Goal: Communication & Community: Share content

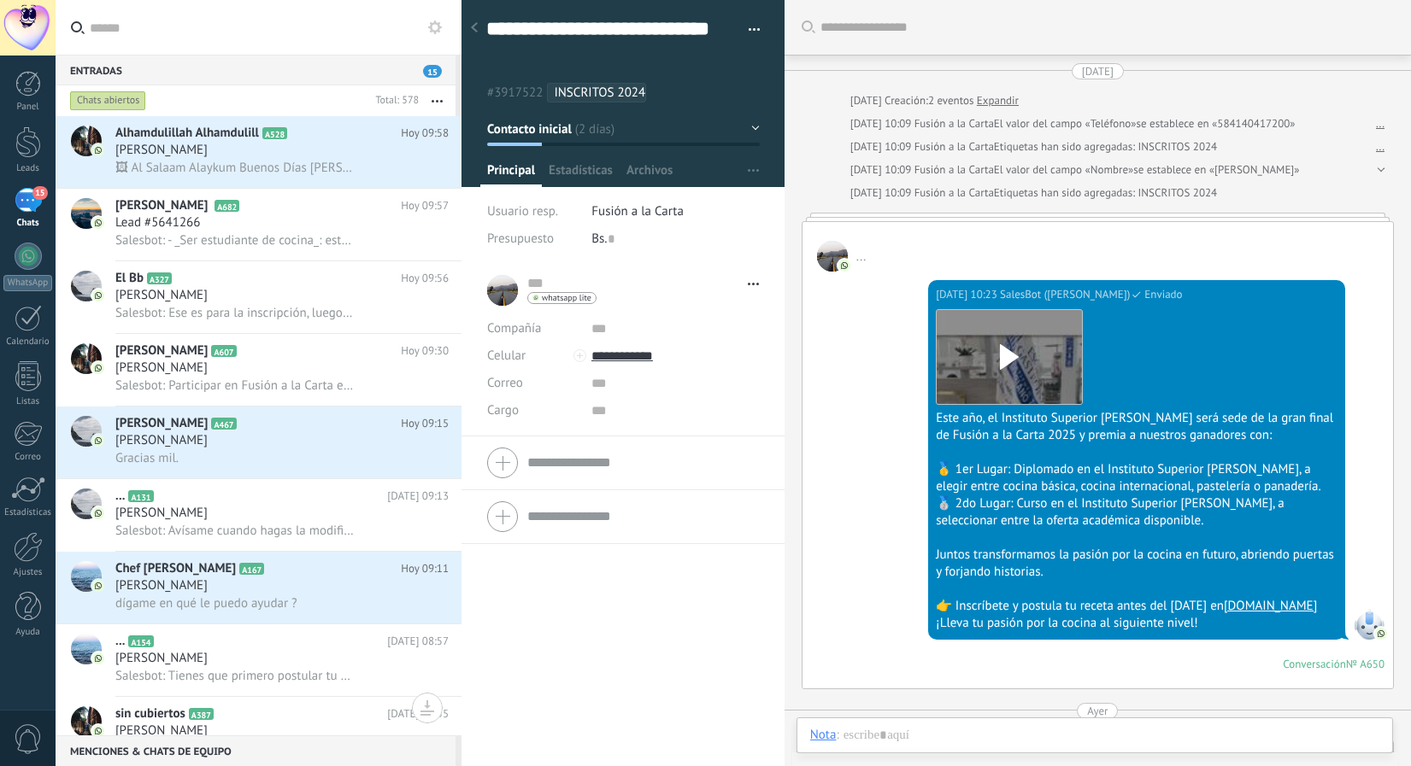
click at [22, 202] on div "15" at bounding box center [28, 200] width 27 height 25
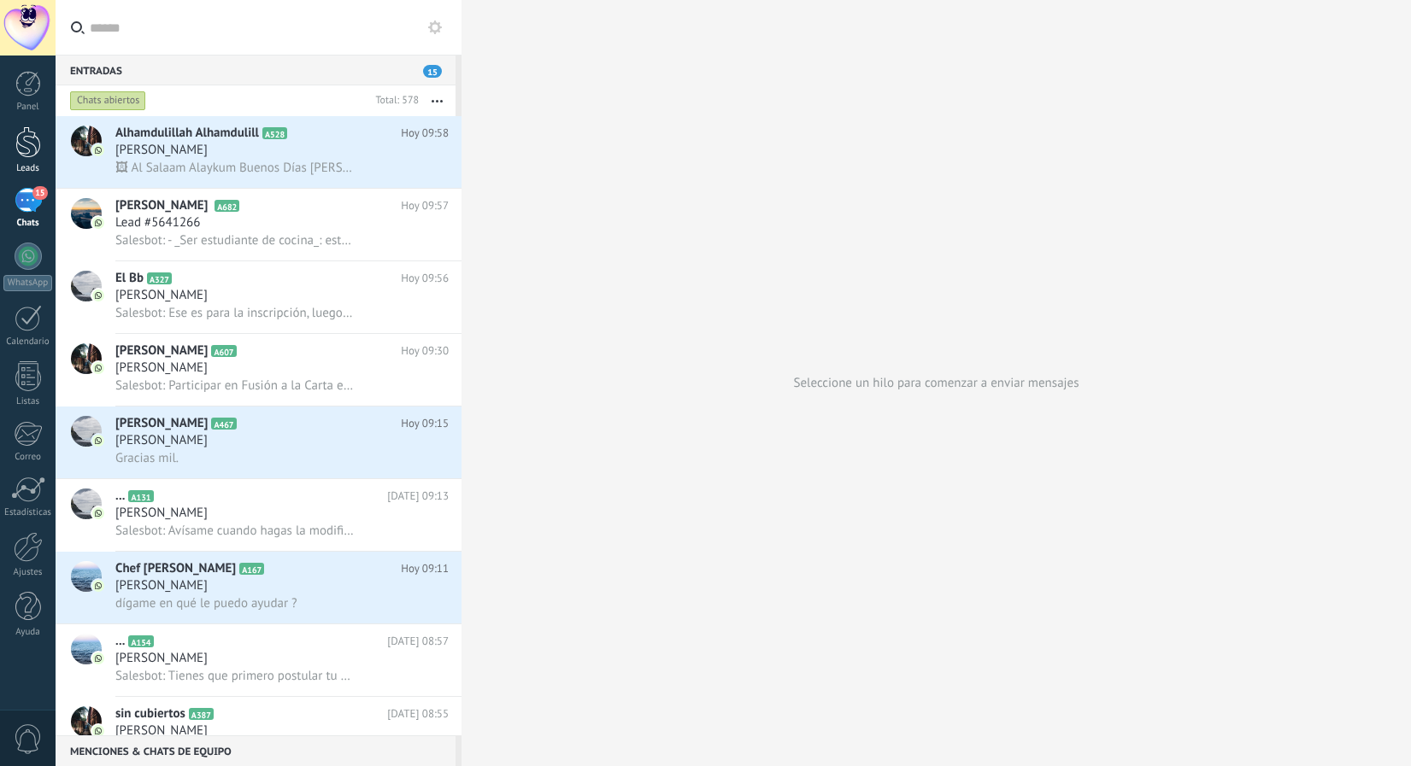
click at [21, 150] on div at bounding box center [28, 142] width 26 height 32
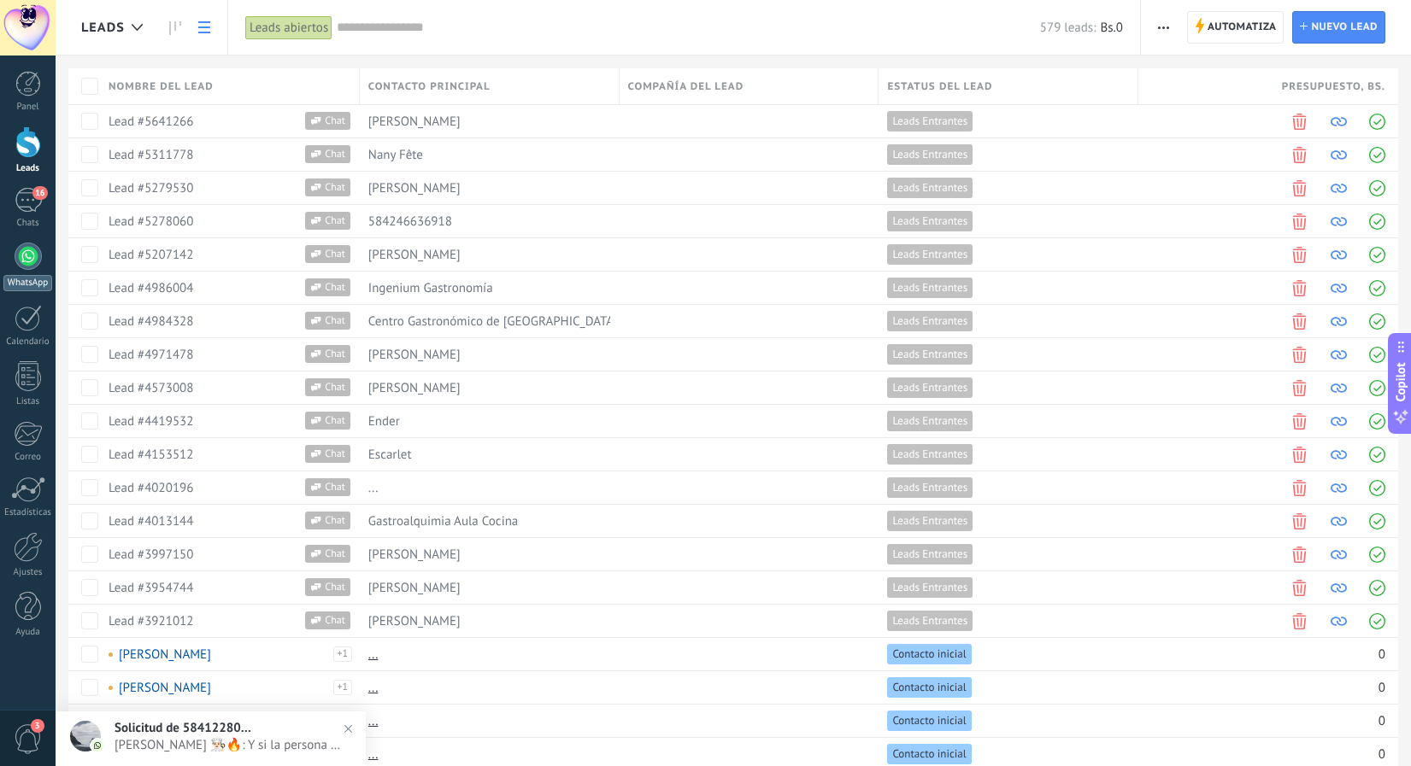
click at [31, 261] on div at bounding box center [28, 256] width 27 height 27
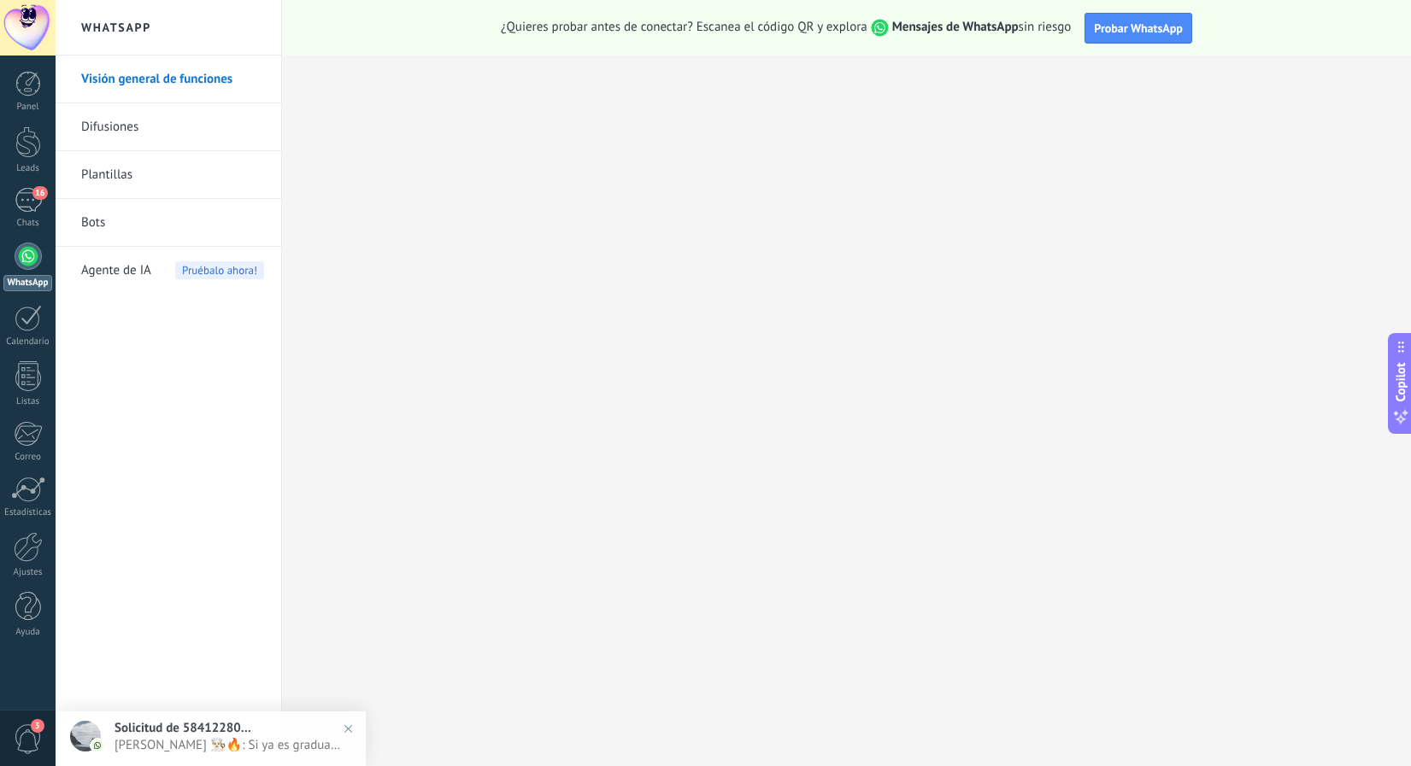
click at [104, 183] on link "Plantillas" at bounding box center [172, 175] width 183 height 48
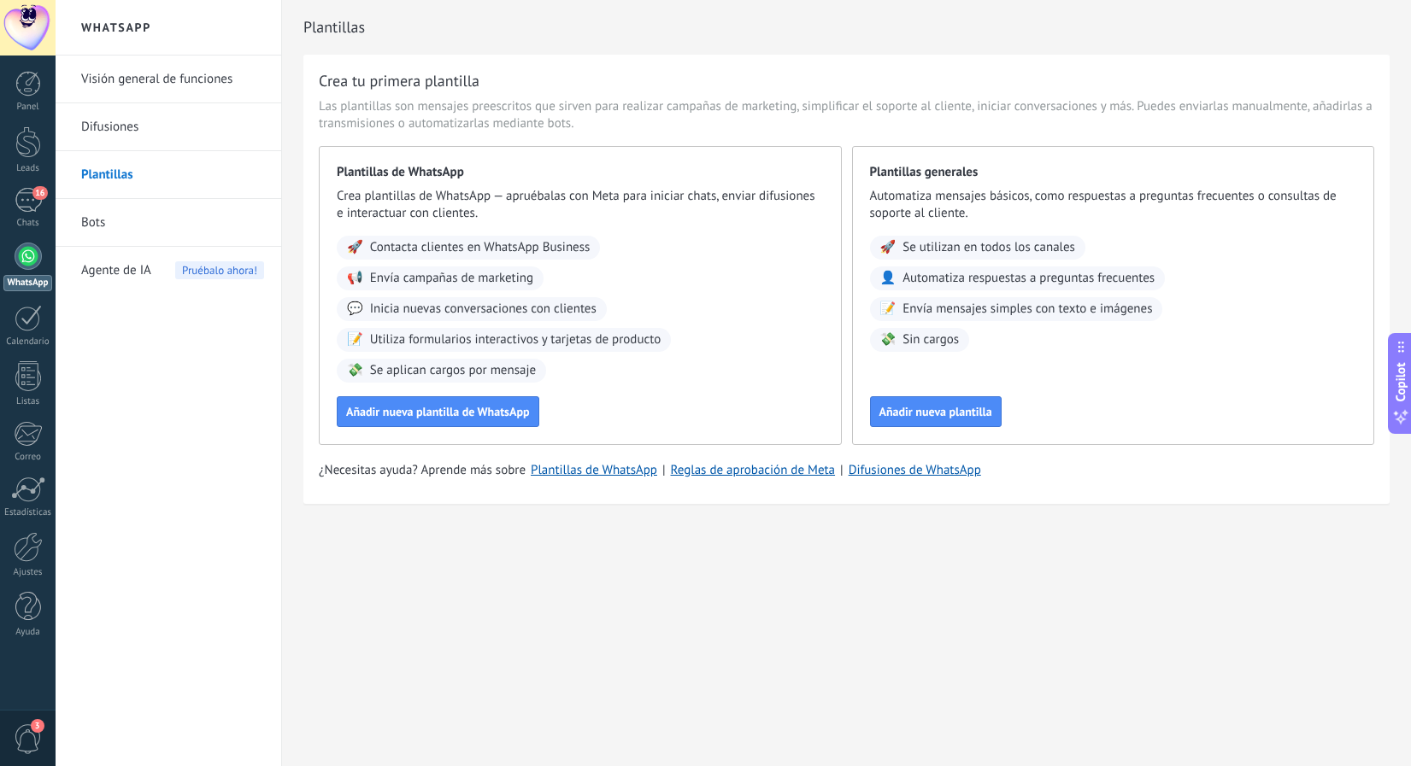
click at [100, 223] on link "Bots" at bounding box center [172, 223] width 183 height 48
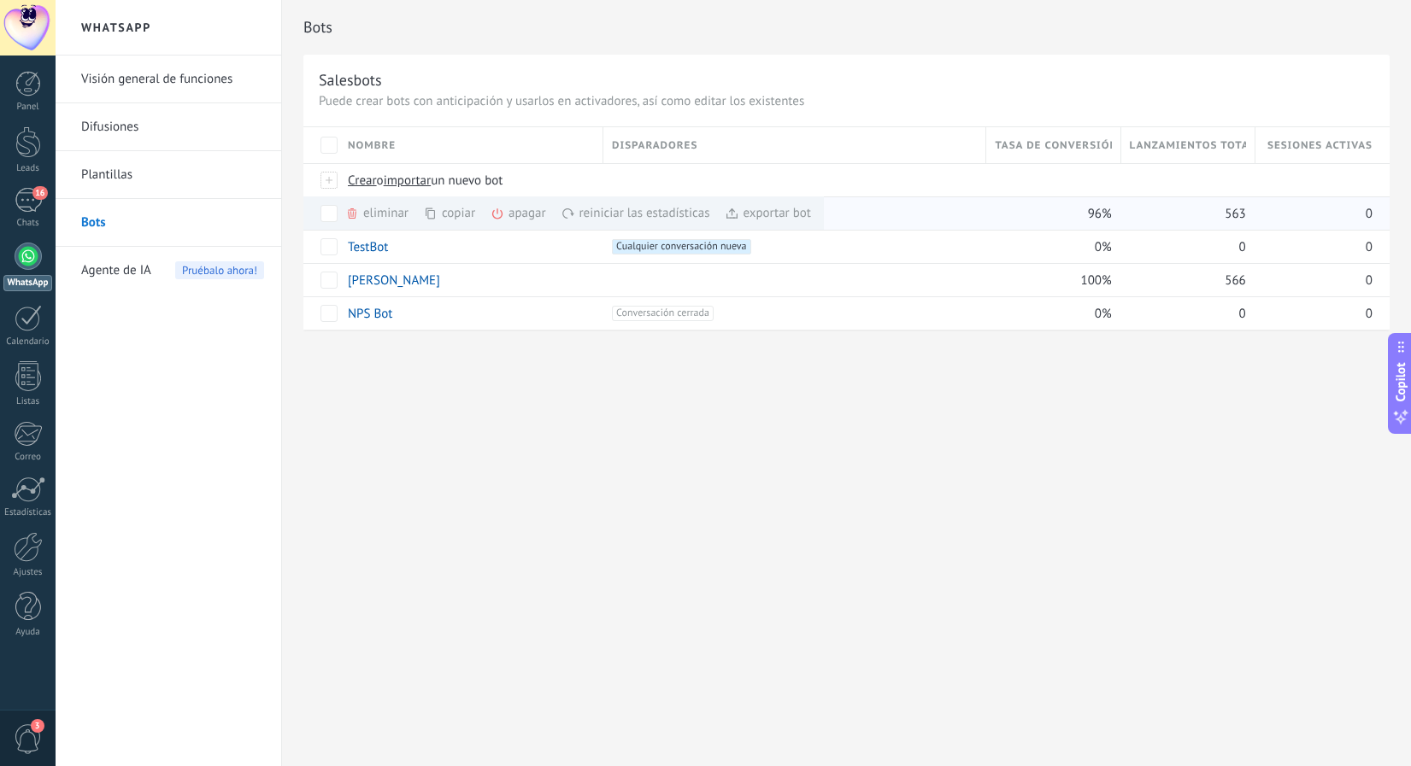
click at [454, 212] on div "copiar màs" at bounding box center [478, 213] width 109 height 33
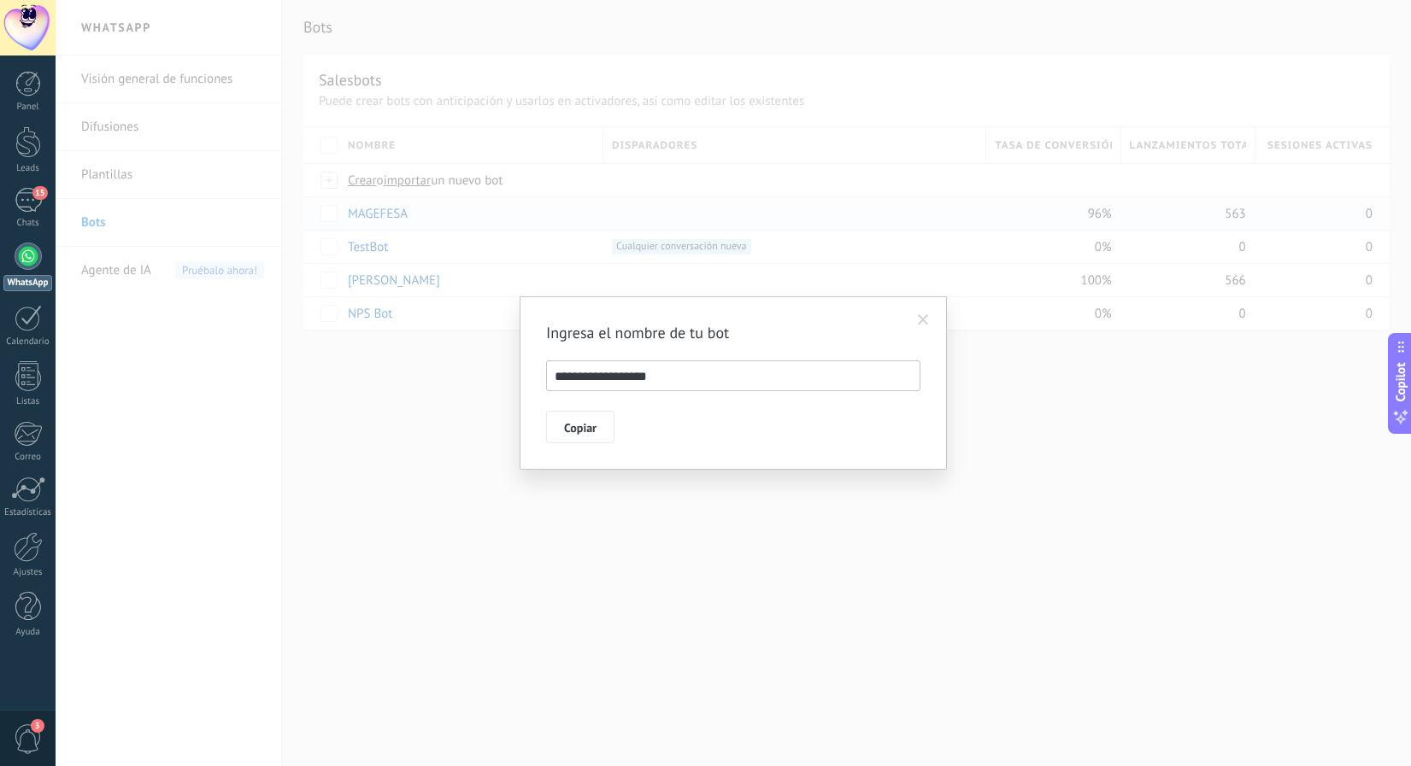
drag, startPoint x: 692, startPoint y: 376, endPoint x: 477, endPoint y: 373, distance: 215.3
click at [477, 373] on div "**********" at bounding box center [733, 383] width 1355 height 766
type input "*****"
click at [584, 433] on span "Copiar" at bounding box center [580, 428] width 32 height 12
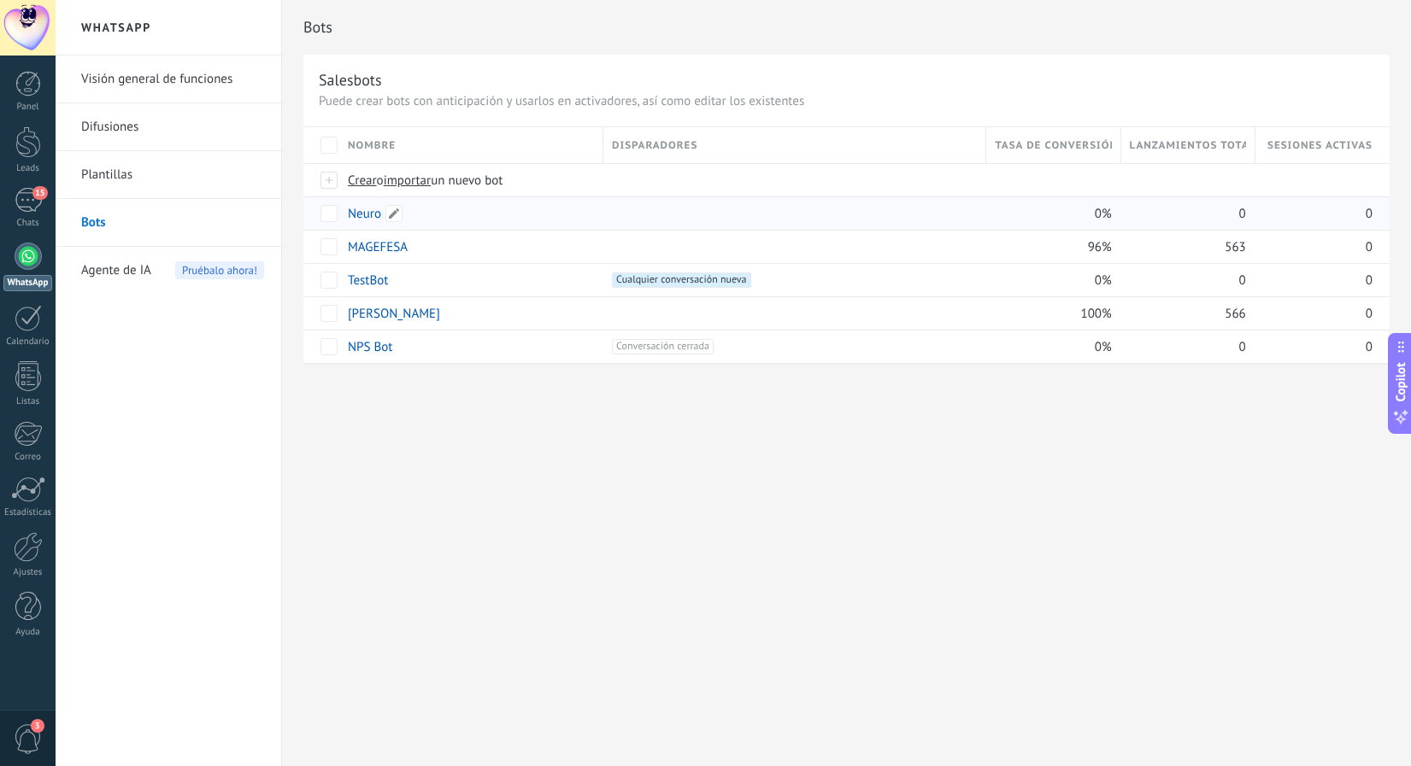
click at [363, 216] on link "Neuro" at bounding box center [364, 214] width 33 height 16
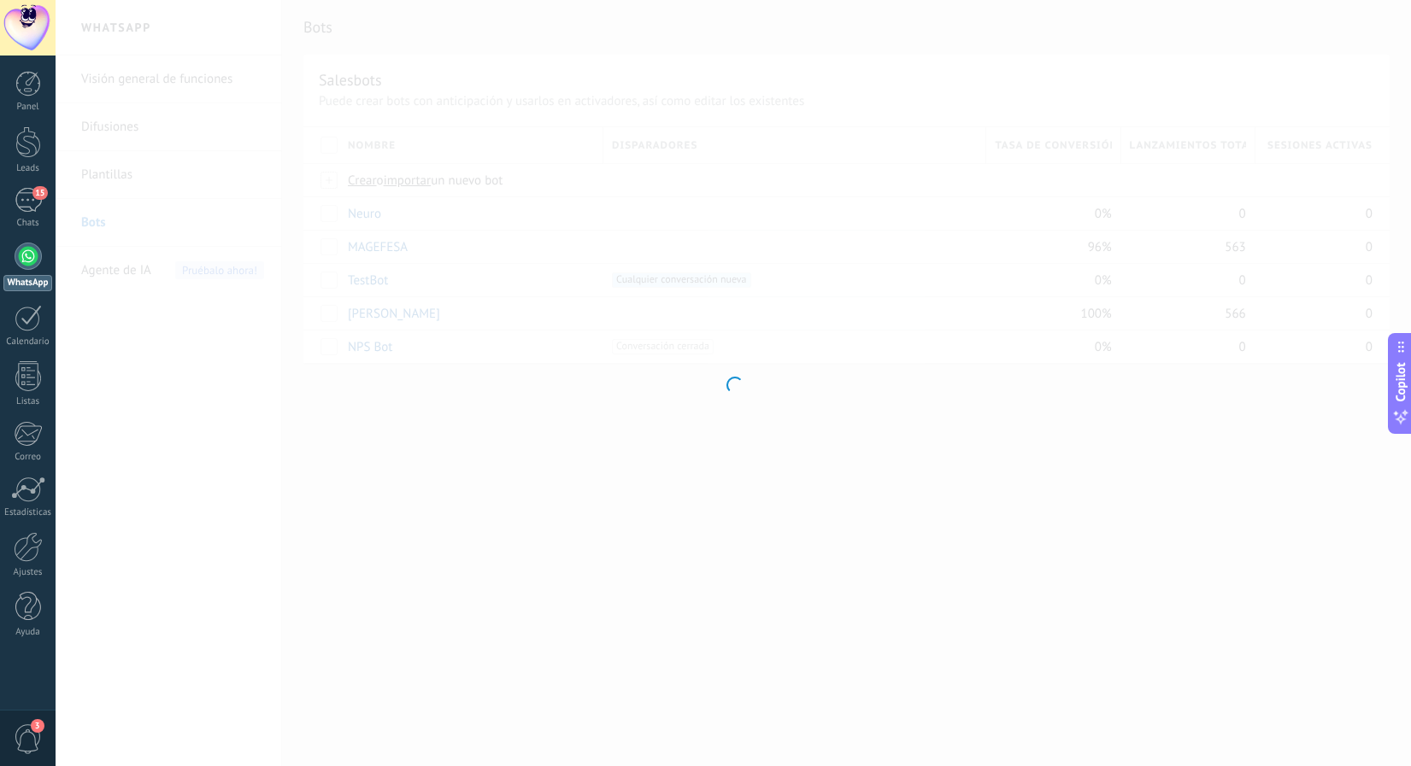
type input "*****"
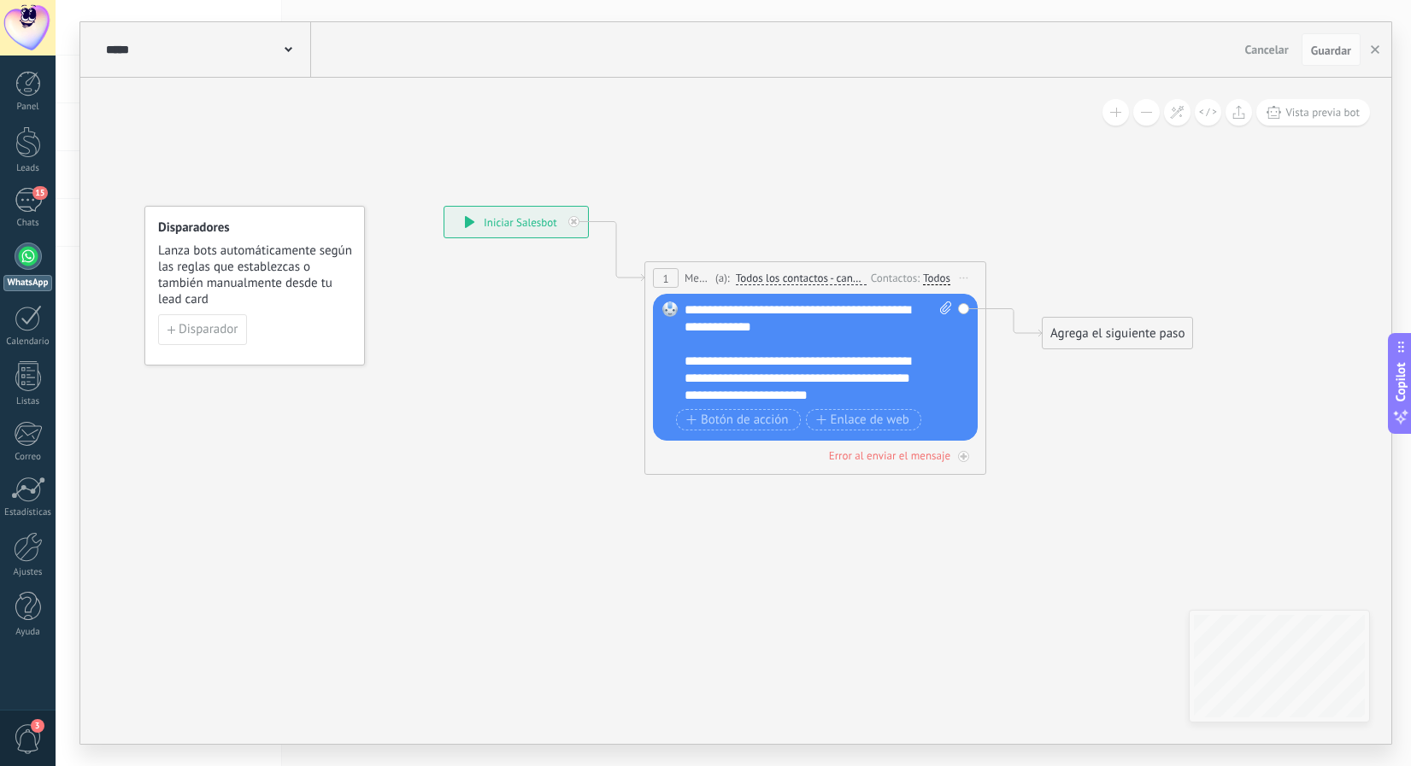
click at [781, 329] on div "**********" at bounding box center [817, 353] width 267 height 103
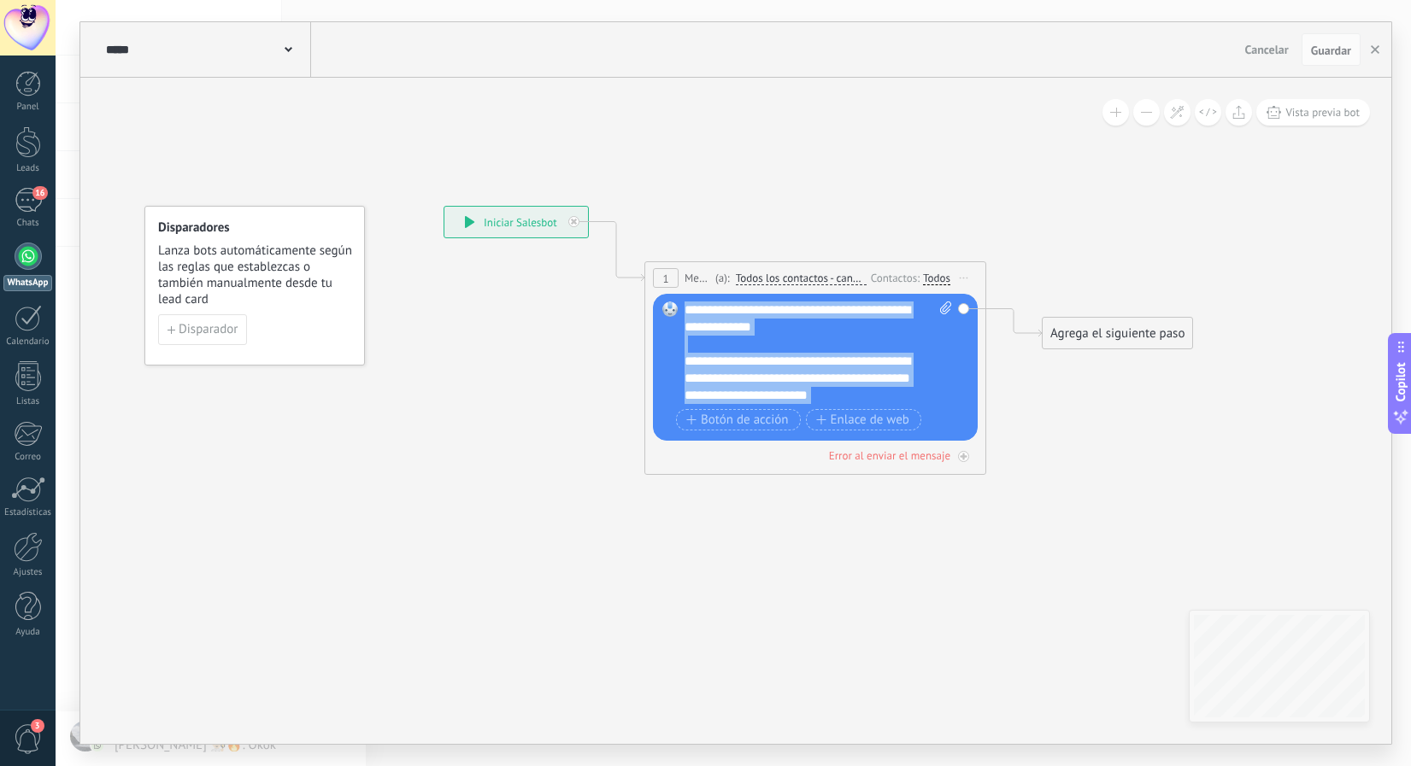
scroll to position [205, 0]
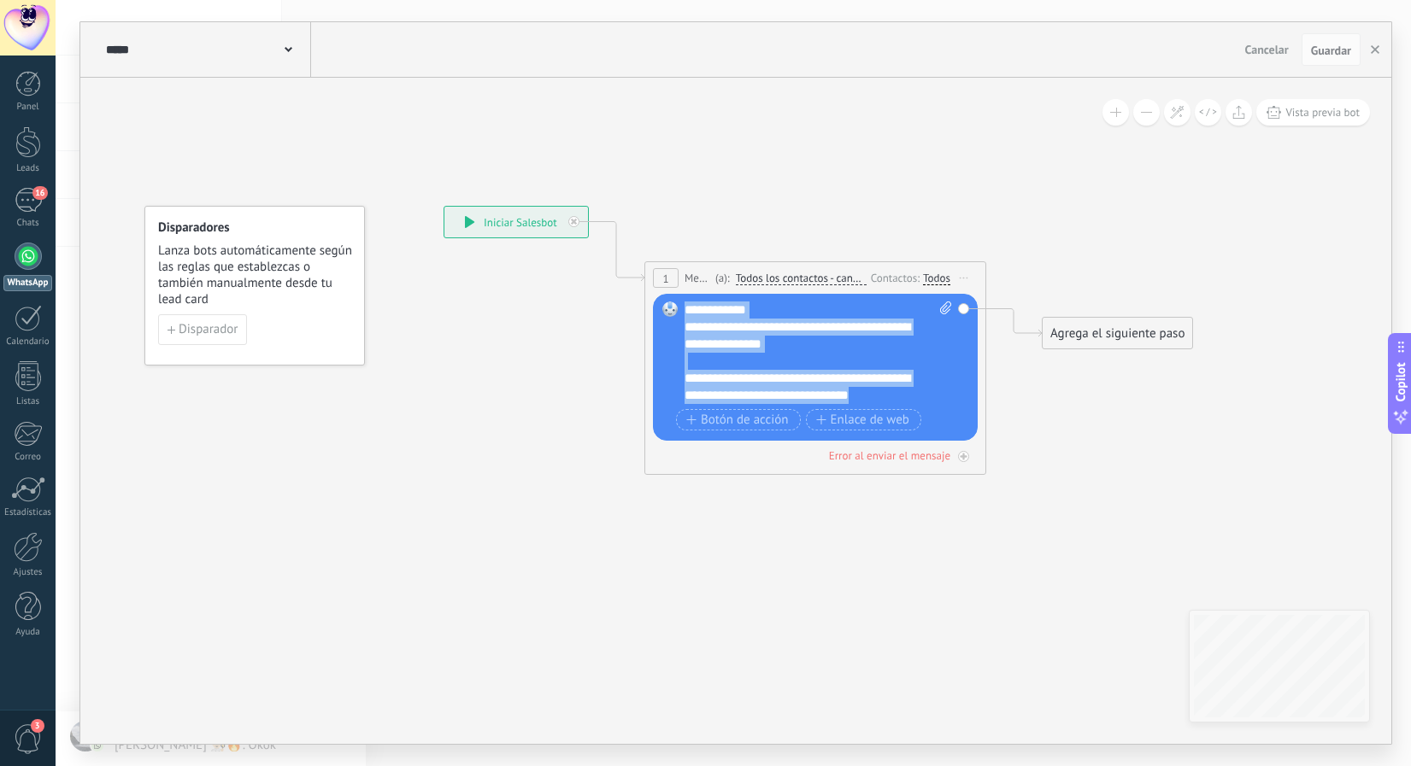
drag, startPoint x: 687, startPoint y: 310, endPoint x: 1018, endPoint y: 584, distance: 429.0
click at [443, 206] on div "**********" at bounding box center [443, 206] width 0 height 0
paste div
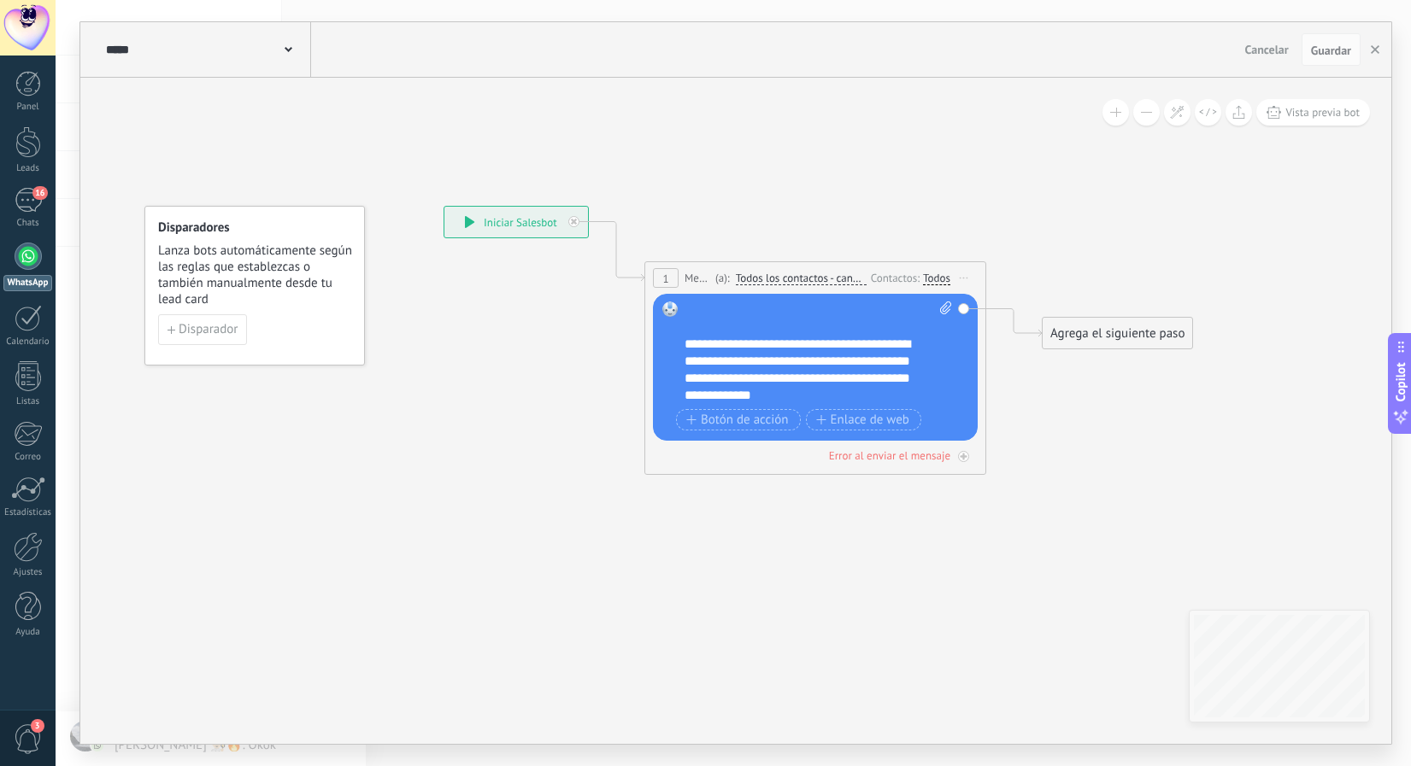
scroll to position [0, 0]
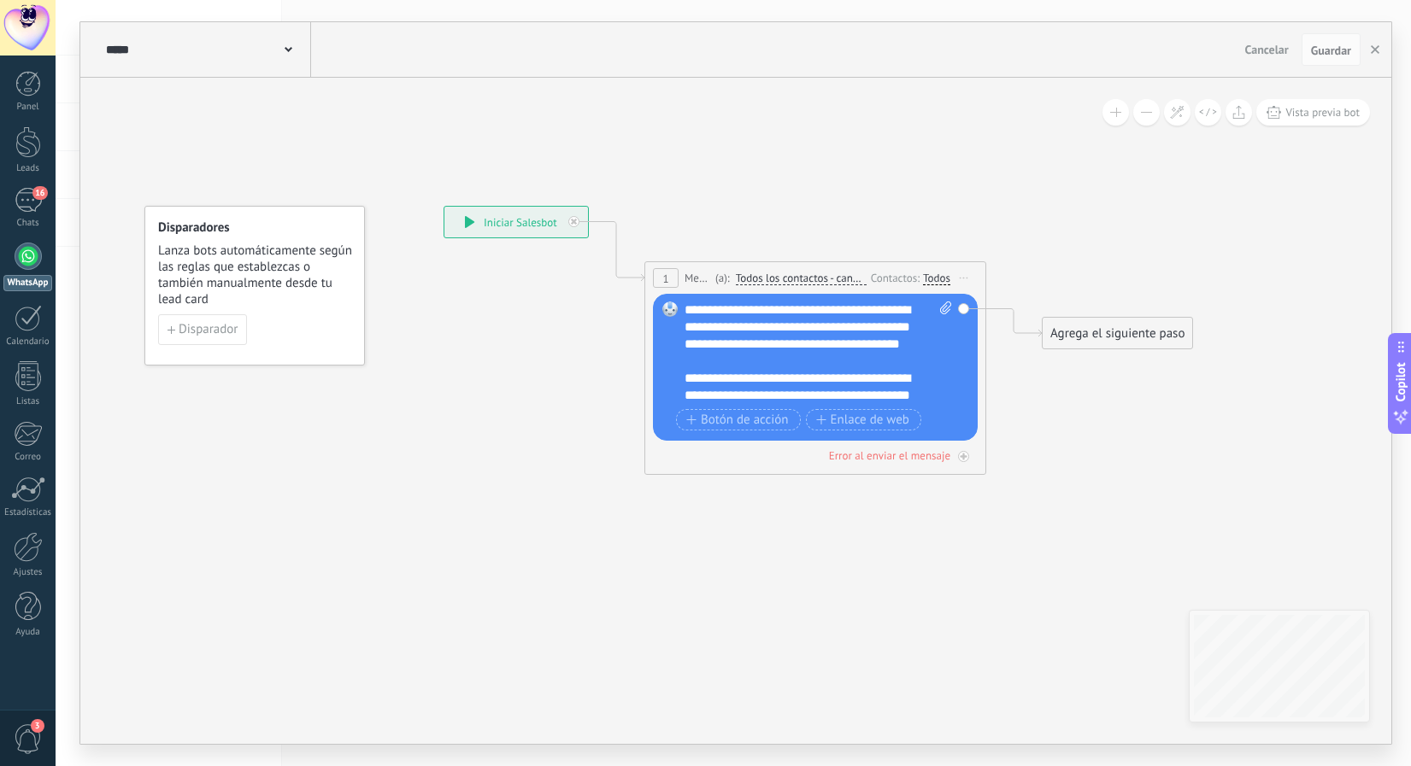
click at [772, 370] on div at bounding box center [809, 361] width 250 height 17
click at [944, 311] on icon at bounding box center [945, 308] width 11 height 13
click input "Subir" at bounding box center [0, 0] width 0 height 0
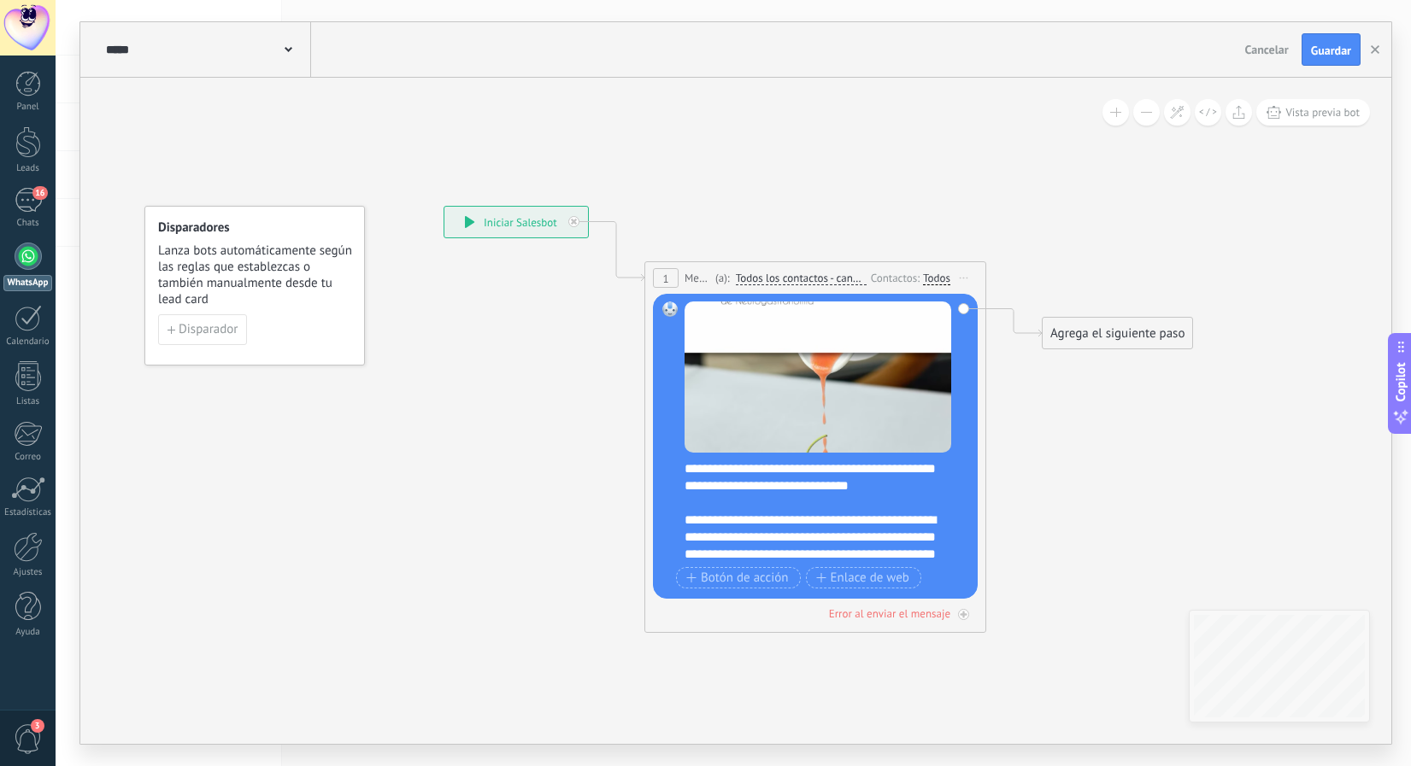
scroll to position [74, 0]
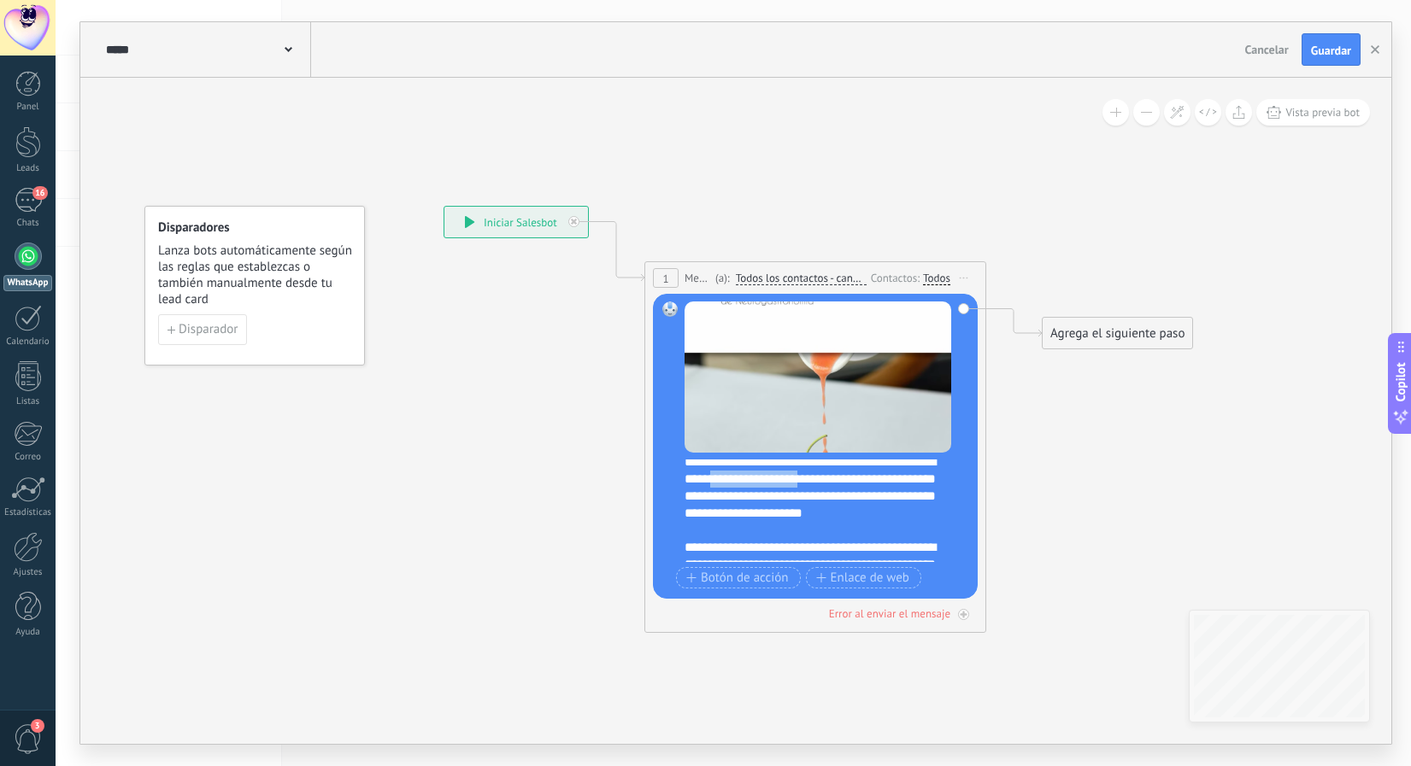
drag, startPoint x: 789, startPoint y: 481, endPoint x: 902, endPoint y: 481, distance: 112.8
click at [902, 481] on div "**********" at bounding box center [817, 488] width 267 height 68
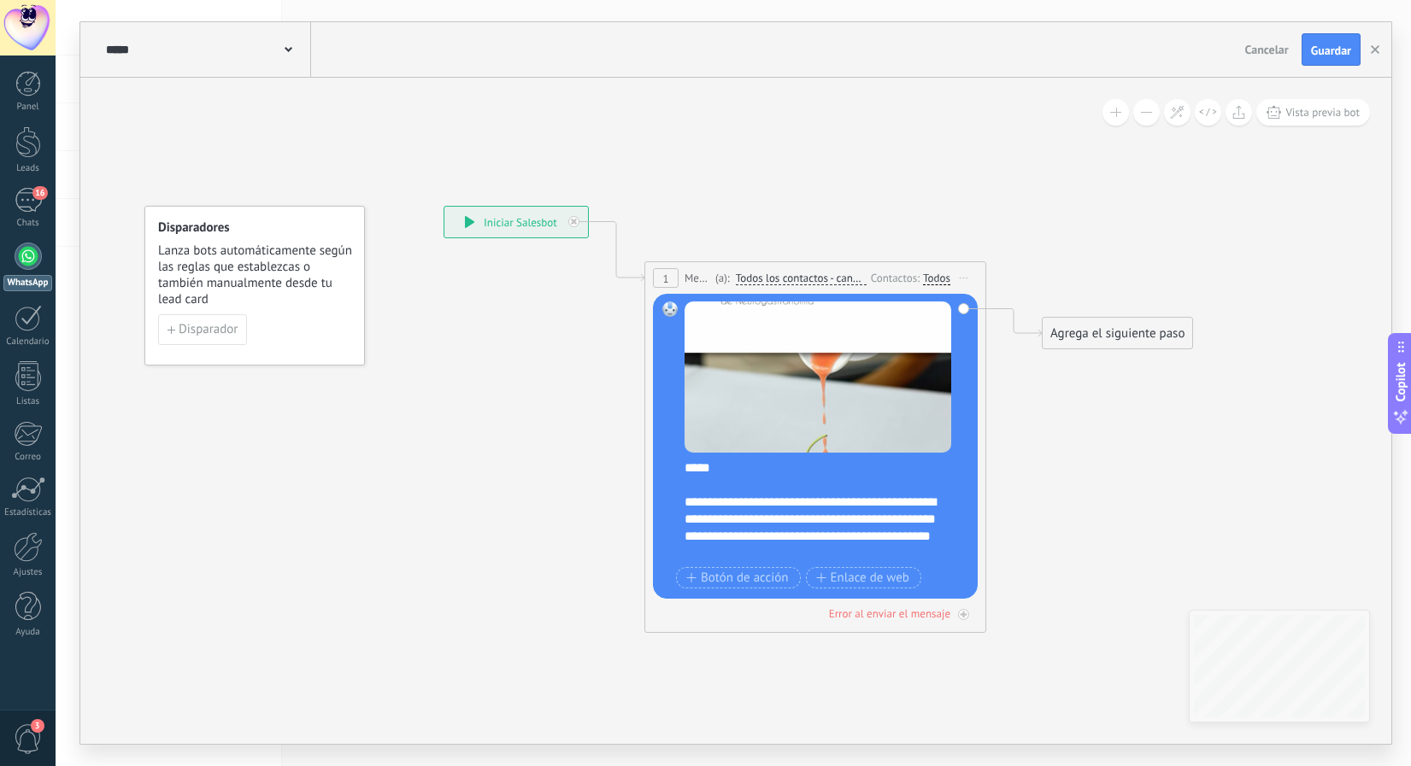
scroll to position [120, 0]
click at [784, 554] on div "**********" at bounding box center [817, 528] width 267 height 68
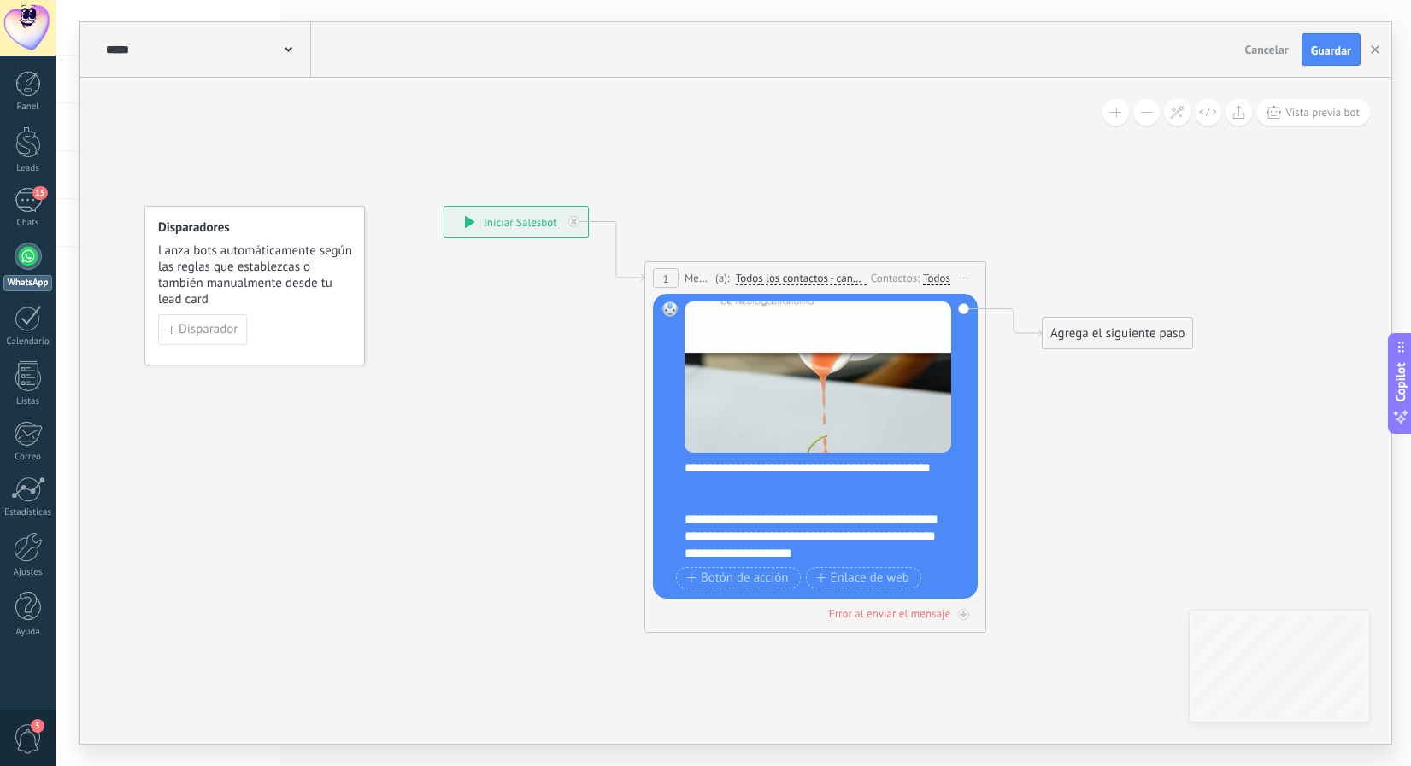
scroll to position [188, 0]
click at [707, 515] on div "**********" at bounding box center [817, 536] width 267 height 51
click at [855, 526] on div "**********" at bounding box center [817, 536] width 267 height 51
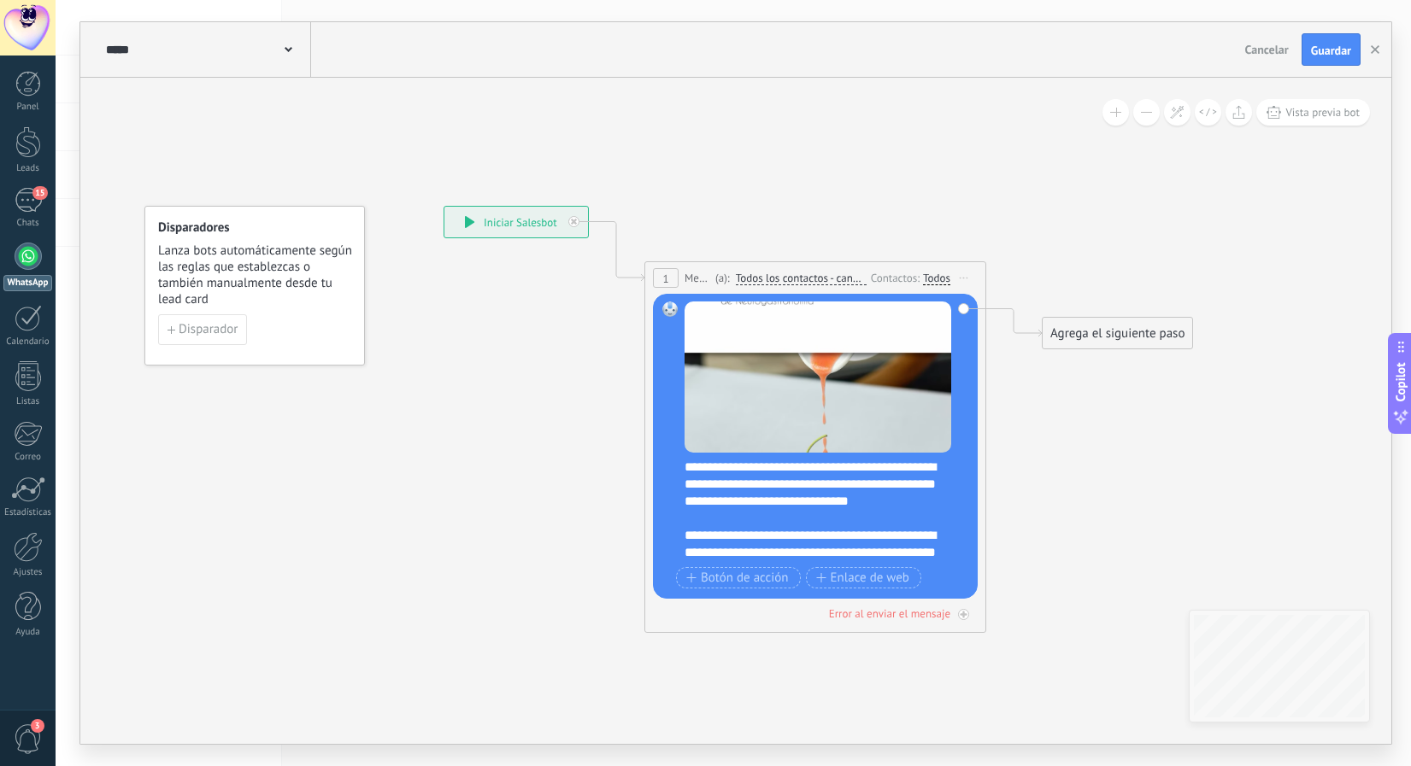
scroll to position [0, 0]
click at [1337, 50] on span "Guardar" at bounding box center [1331, 50] width 40 height 12
click at [1376, 52] on icon "button" at bounding box center [1374, 49] width 9 height 9
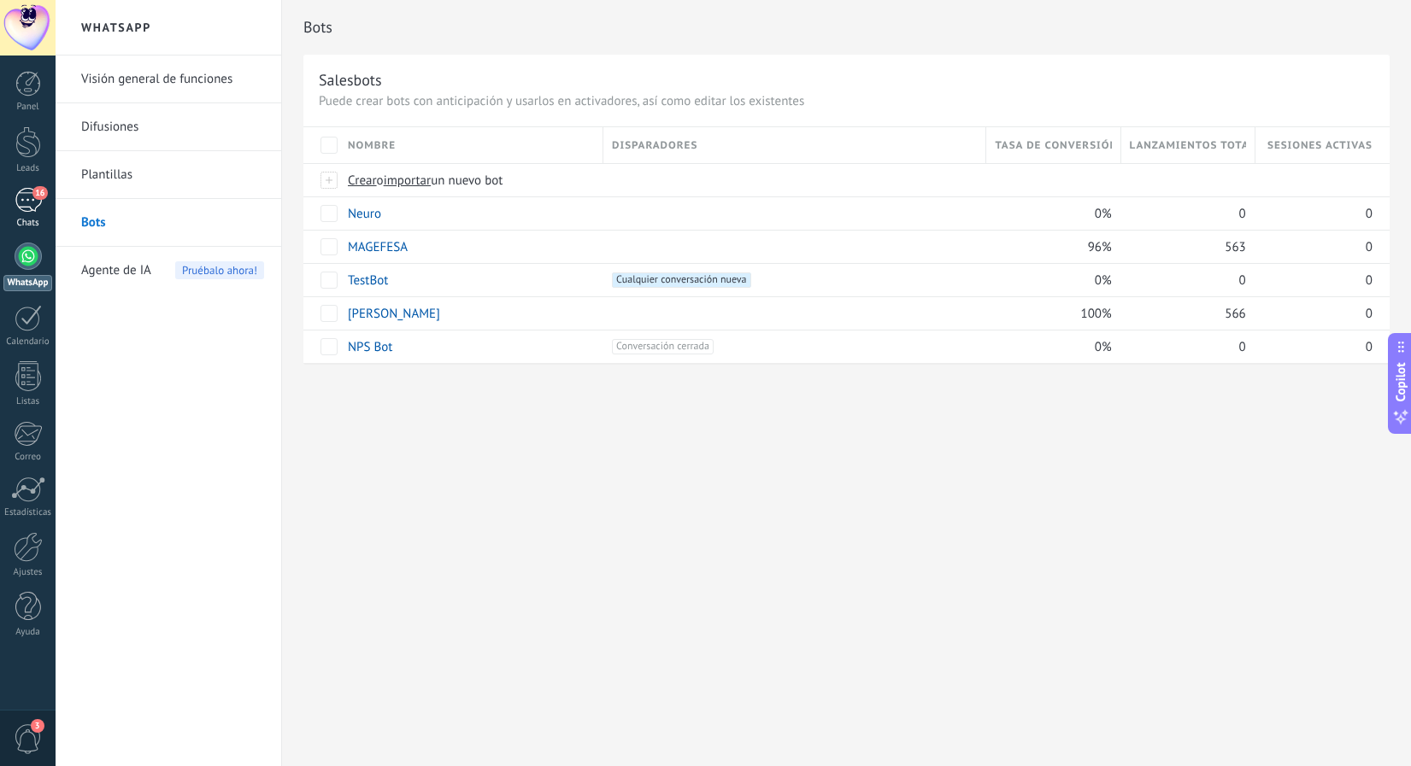
click at [16, 203] on div "16" at bounding box center [28, 200] width 27 height 25
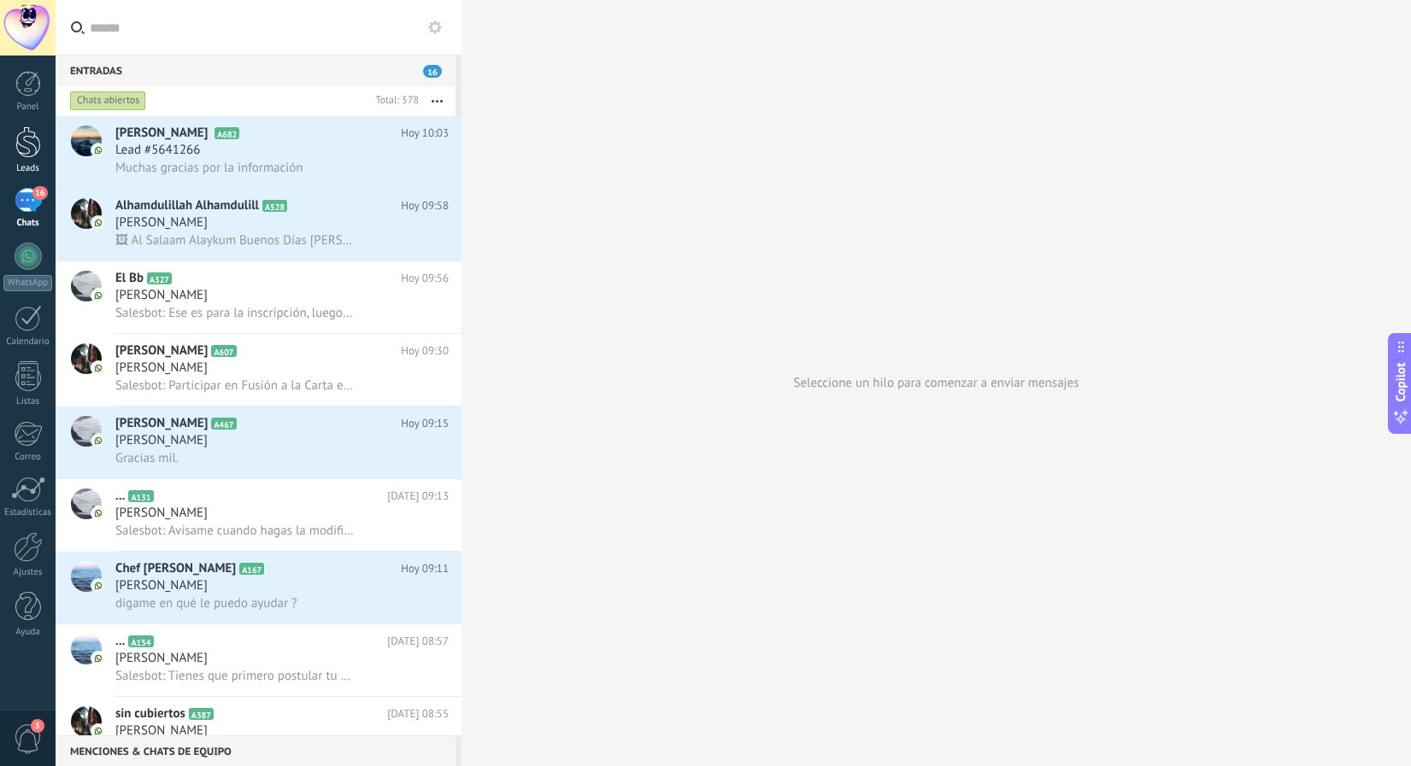
click at [21, 154] on div at bounding box center [28, 142] width 26 height 32
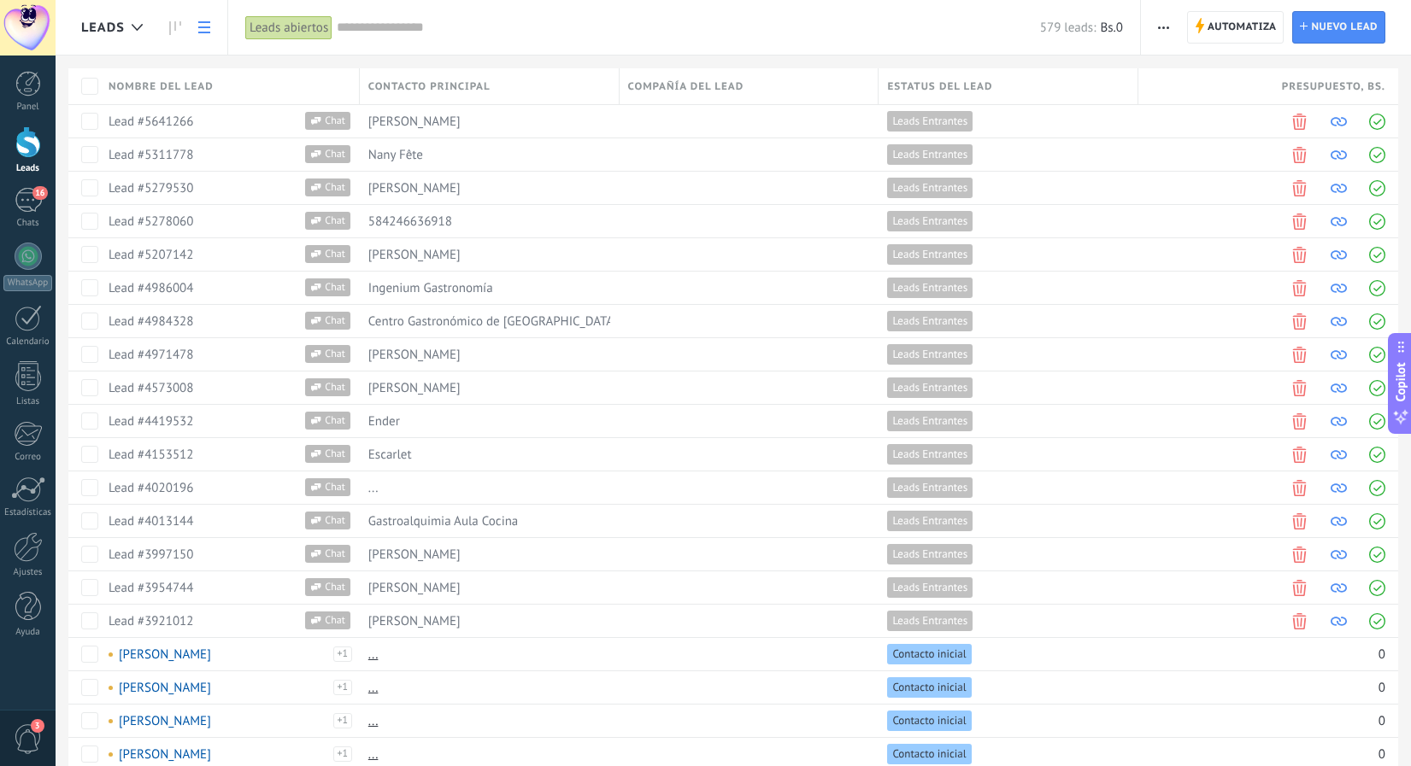
click at [506, 31] on input "text" at bounding box center [688, 28] width 703 height 18
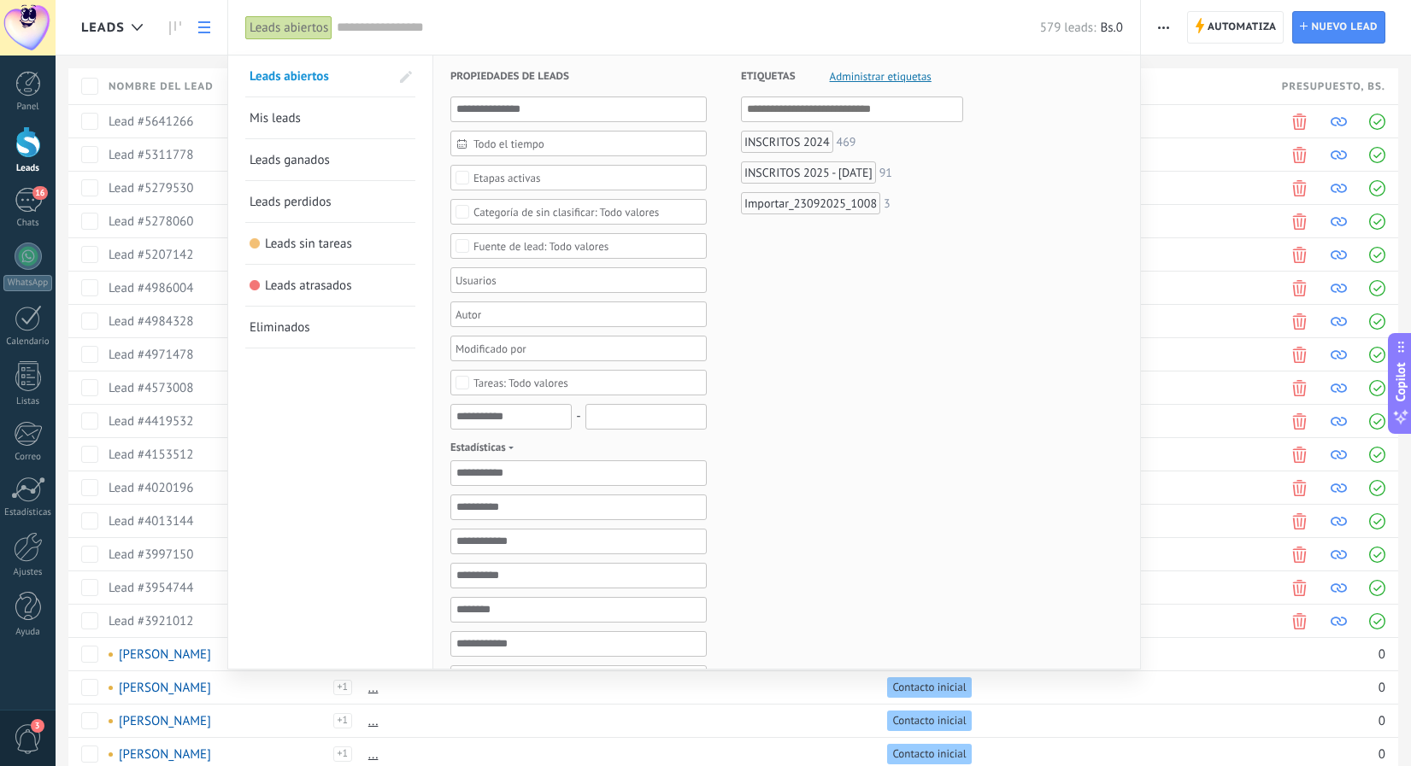
click at [799, 208] on div "Importar_23092025_1008" at bounding box center [810, 203] width 139 height 22
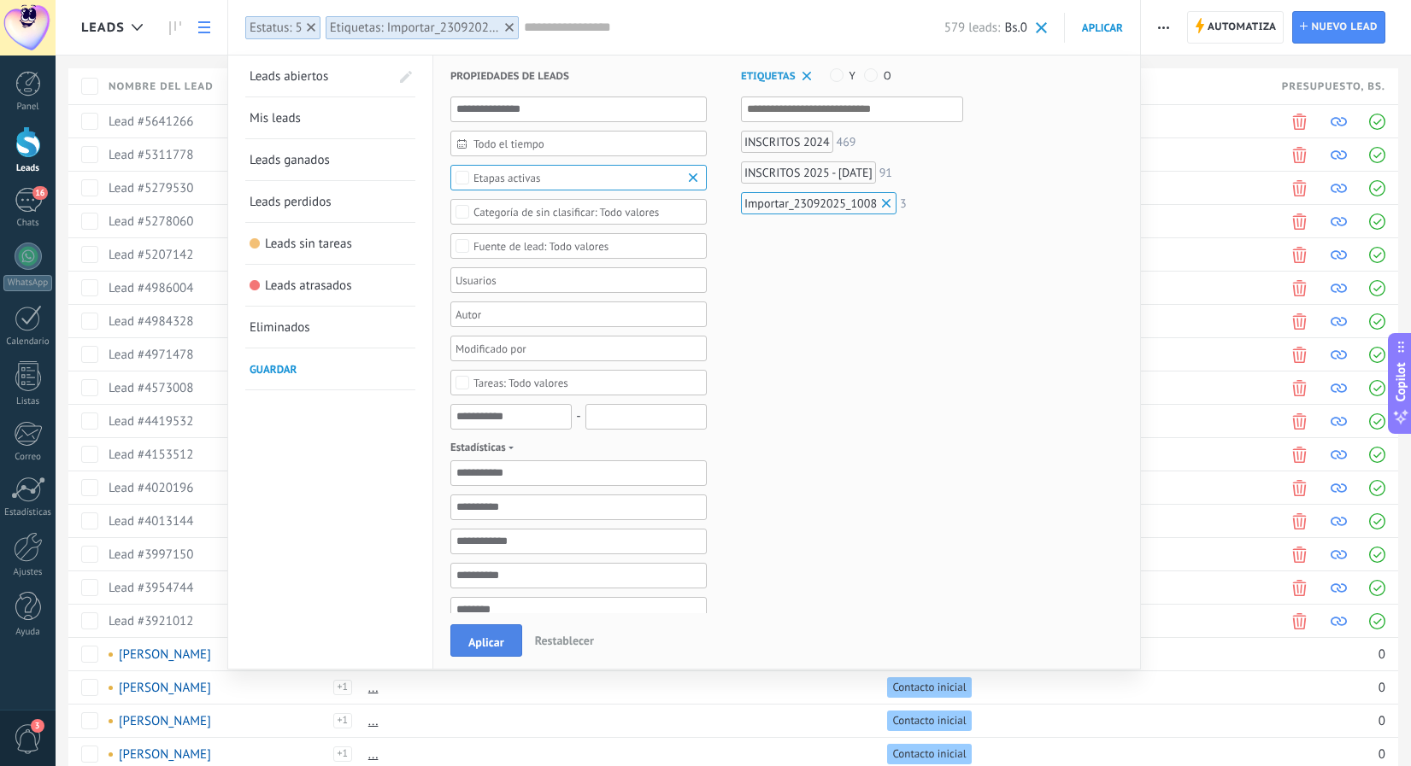
click at [489, 648] on span "Aplicar" at bounding box center [486, 643] width 36 height 12
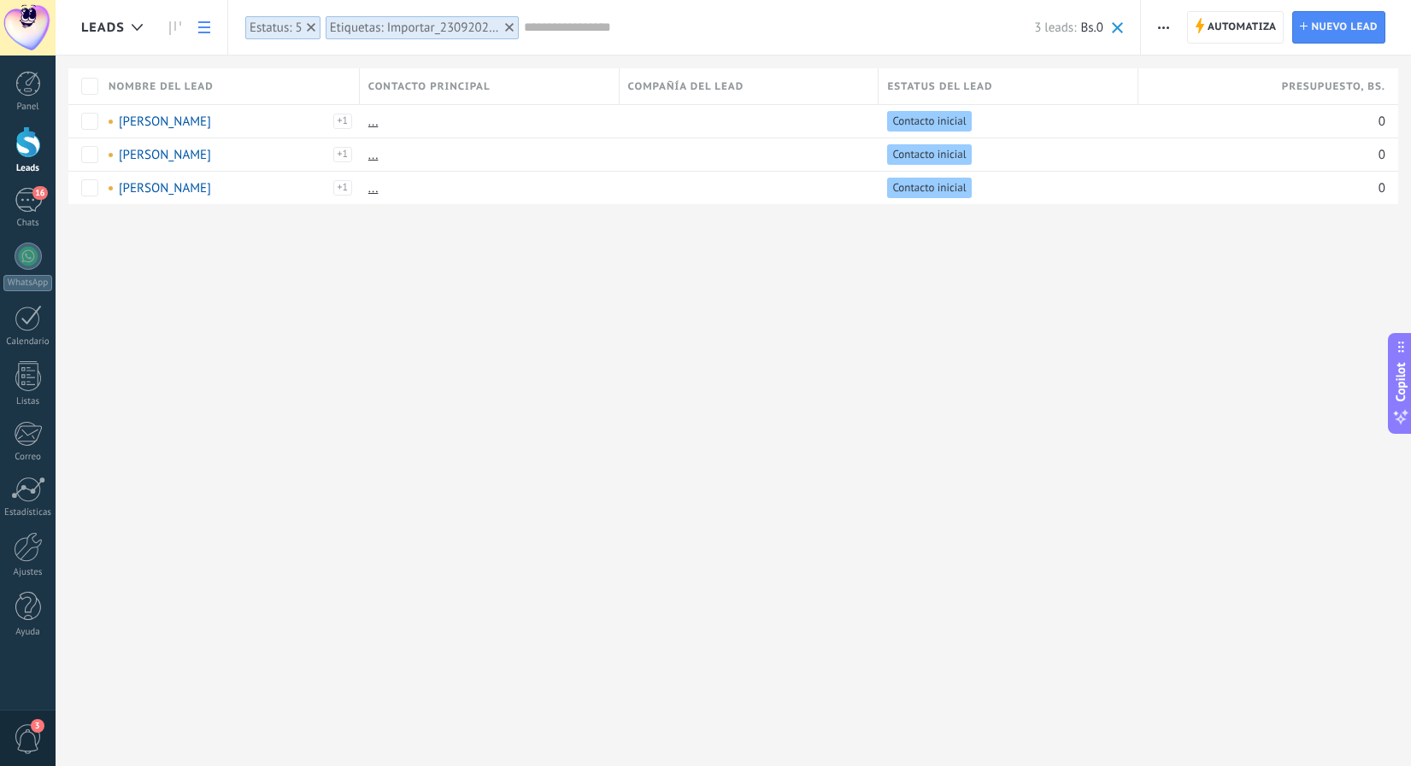
click at [1157, 28] on button "button" at bounding box center [1163, 27] width 25 height 32
click at [1164, 74] on icon at bounding box center [1160, 72] width 10 height 10
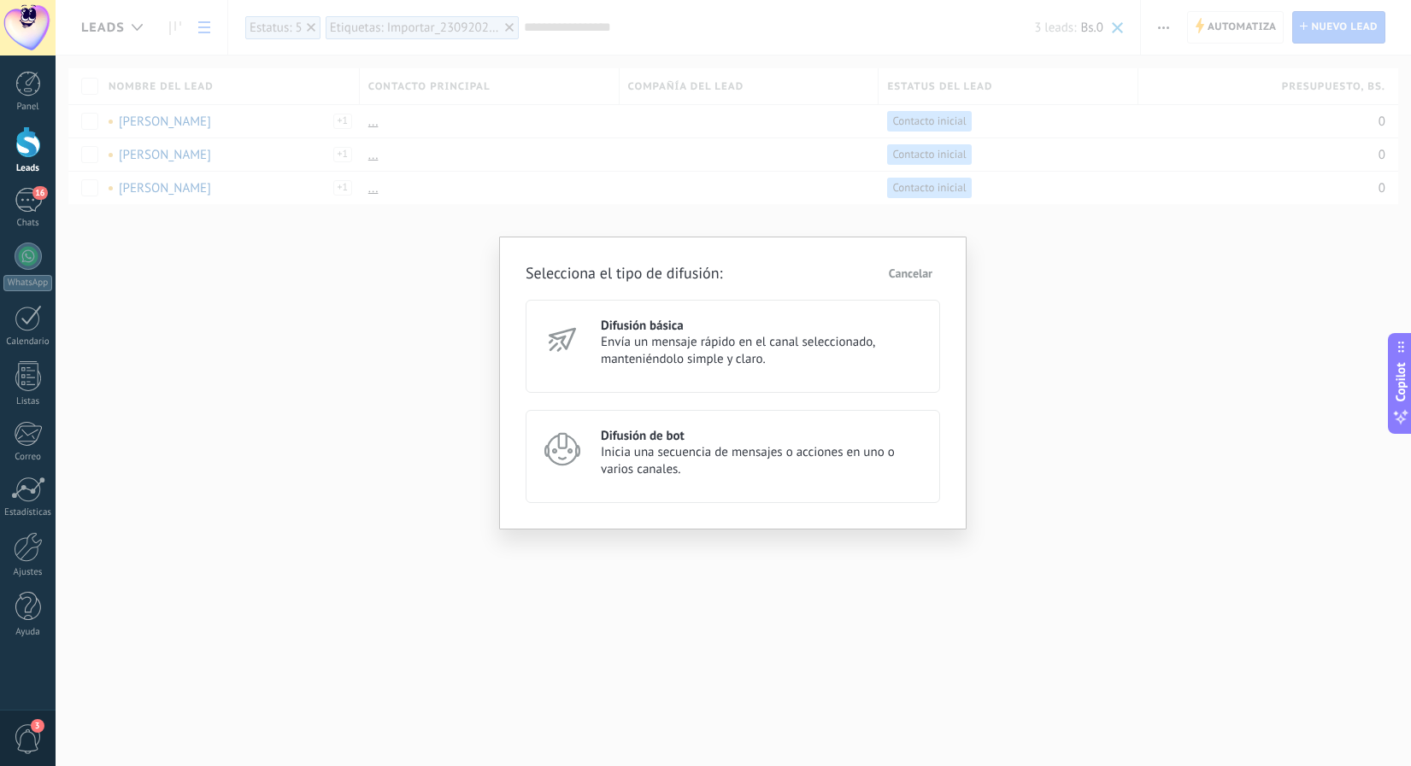
click at [604, 465] on span "Inicia una secuencia de mensajes o acciones en uno o varios canales." at bounding box center [763, 461] width 324 height 34
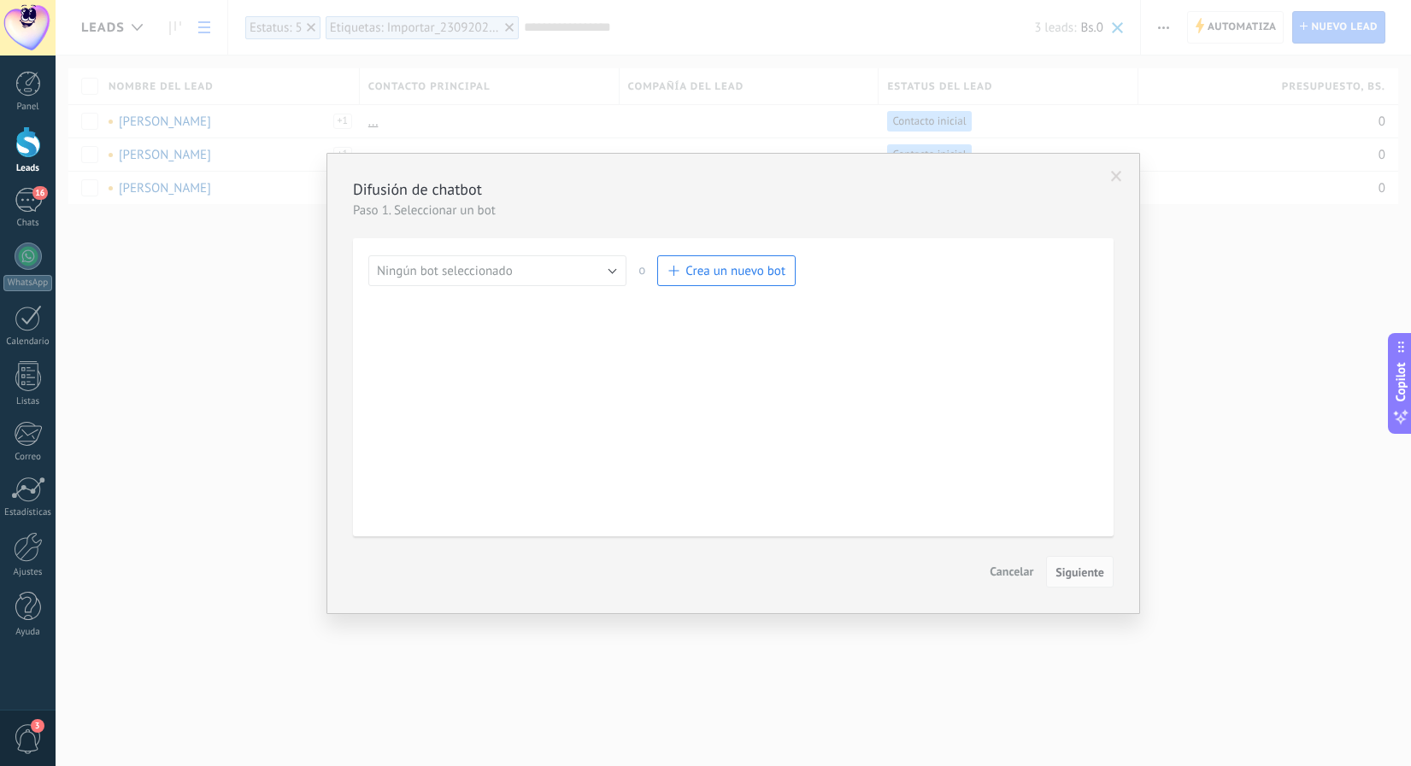
click at [538, 269] on button "Ningún bot seleccionado" at bounding box center [497, 270] width 258 height 31
click at [512, 300] on span "Neuro" at bounding box center [489, 300] width 262 height 16
click at [1068, 563] on button "Siguiente" at bounding box center [1079, 572] width 67 height 32
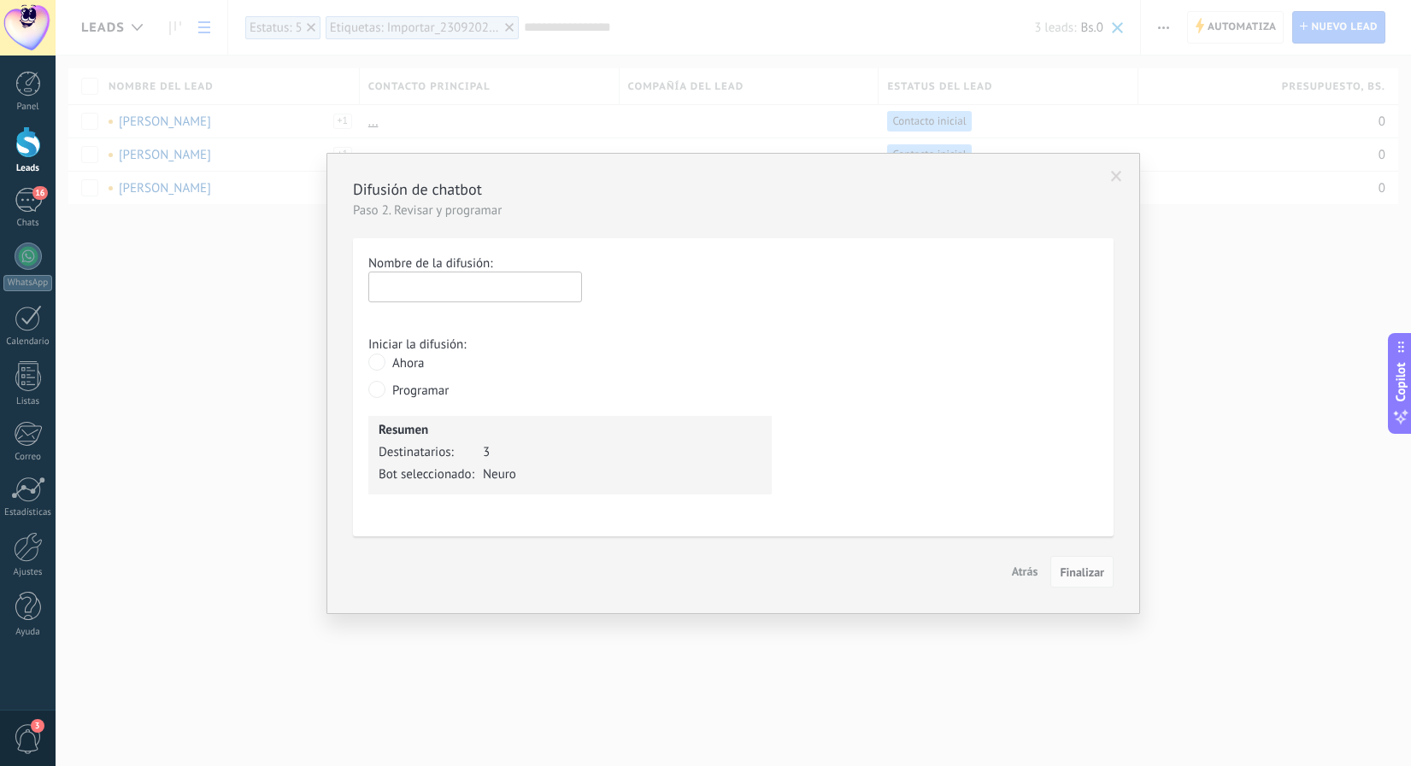
click at [525, 280] on input "text" at bounding box center [475, 287] width 214 height 31
type input "**********"
click at [1068, 584] on button "Finalizar" at bounding box center [1081, 572] width 63 height 32
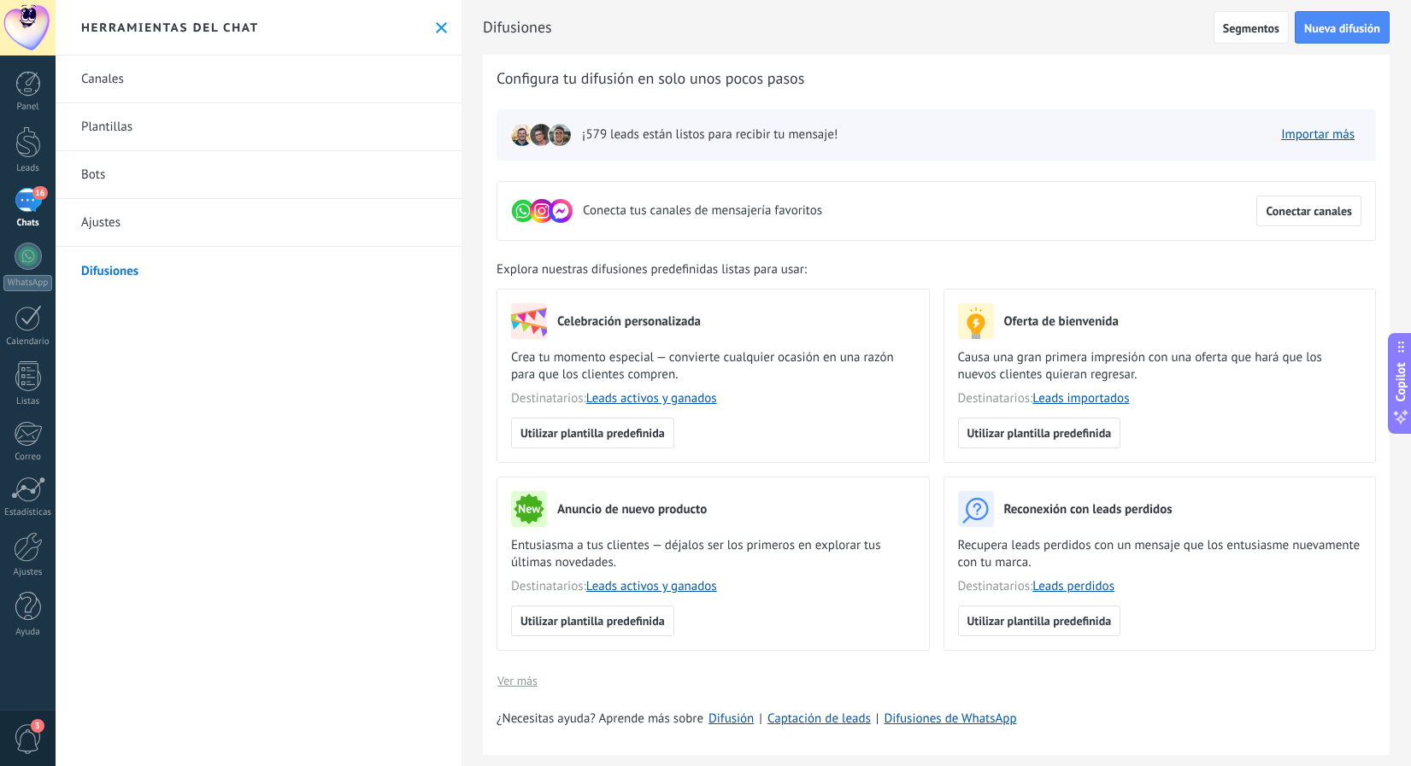
click at [28, 205] on div "16" at bounding box center [28, 200] width 27 height 25
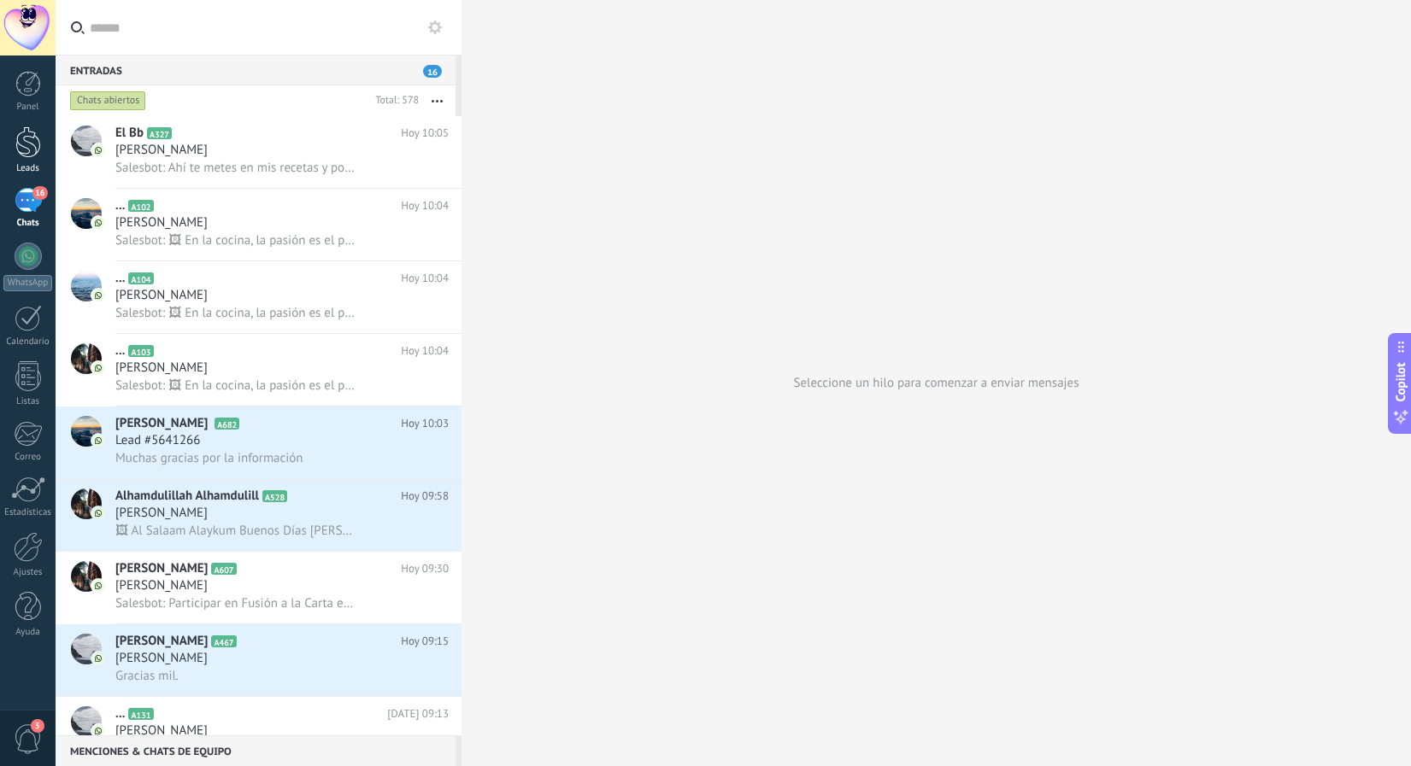
click at [21, 135] on div at bounding box center [28, 142] width 26 height 32
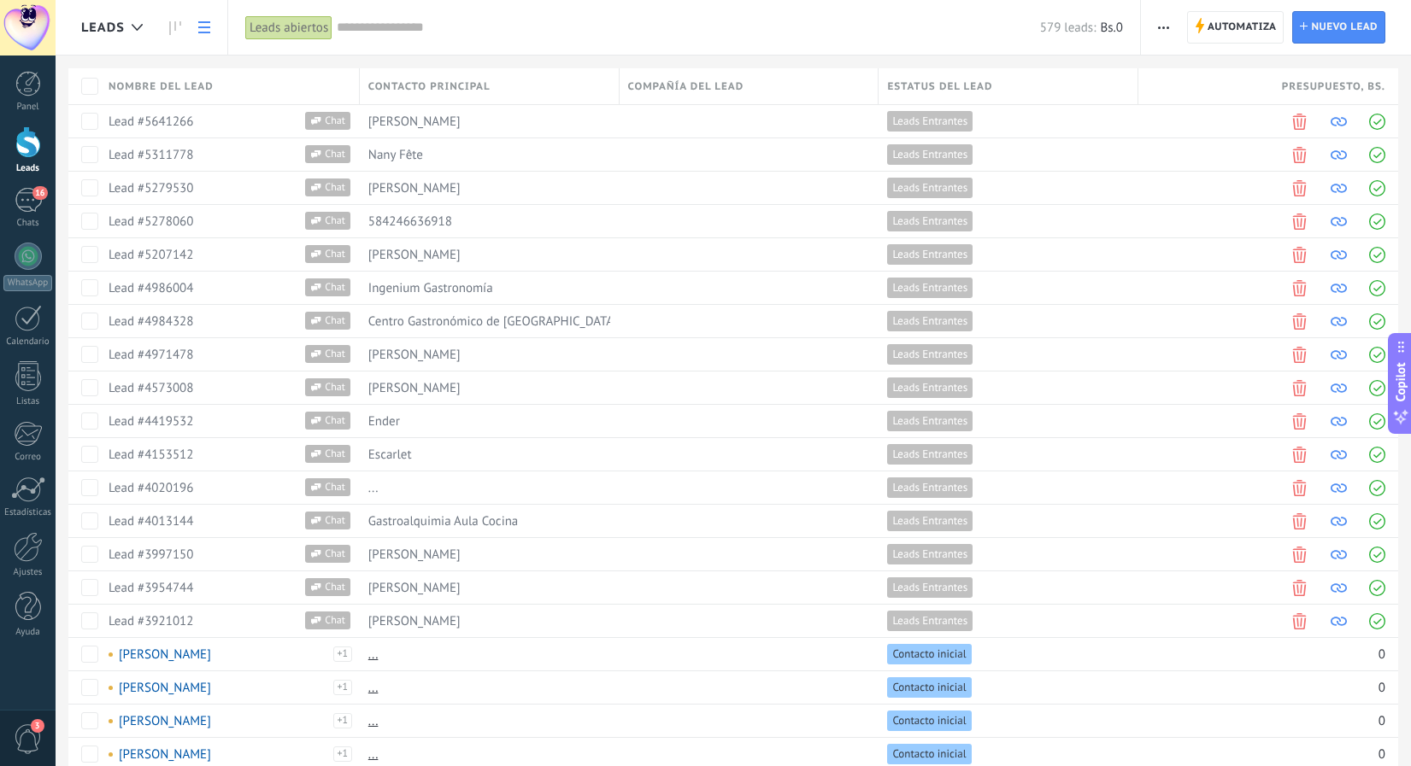
click at [557, 36] on input "text" at bounding box center [688, 28] width 703 height 18
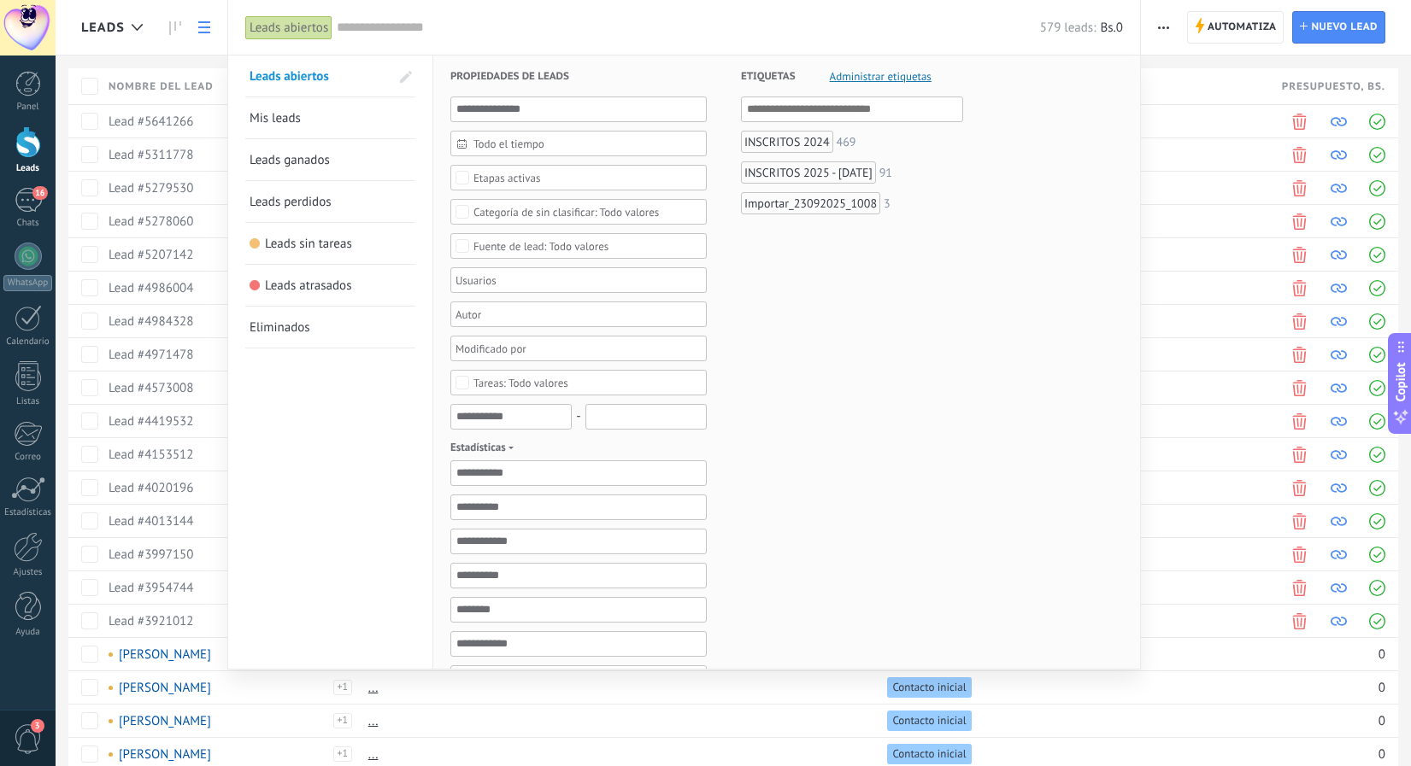
click at [761, 144] on div "INSCRITOS 2024" at bounding box center [787, 142] width 92 height 22
click at [768, 176] on div "INSCRITOS 2025 - [DATE]" at bounding box center [808, 172] width 135 height 22
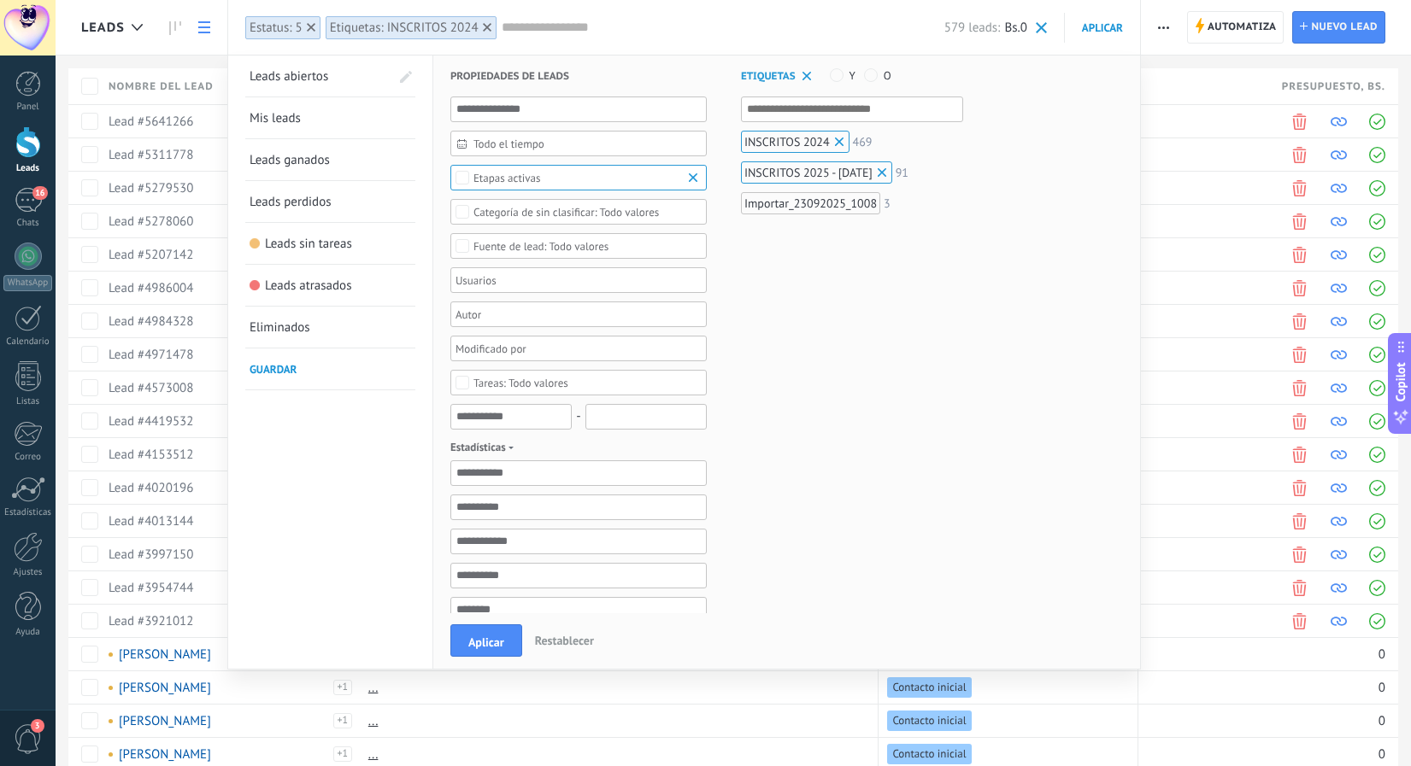
click at [770, 199] on div "Importar_23092025_1008" at bounding box center [810, 203] width 139 height 22
click at [485, 648] on span "Aplicar" at bounding box center [486, 643] width 36 height 12
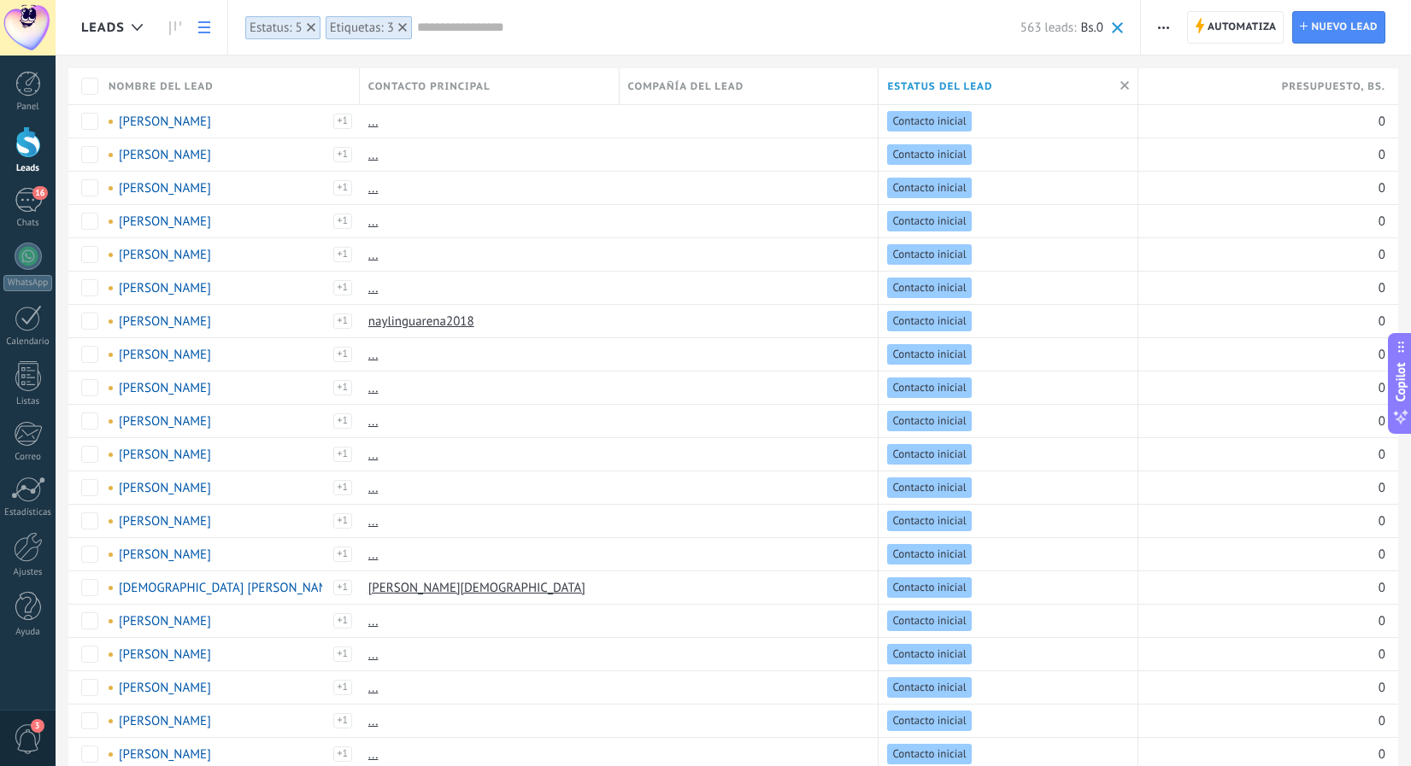
click at [1160, 21] on span "button" at bounding box center [1163, 27] width 11 height 32
click at [1203, 66] on span "Nueva difusión" at bounding box center [1214, 73] width 82 height 34
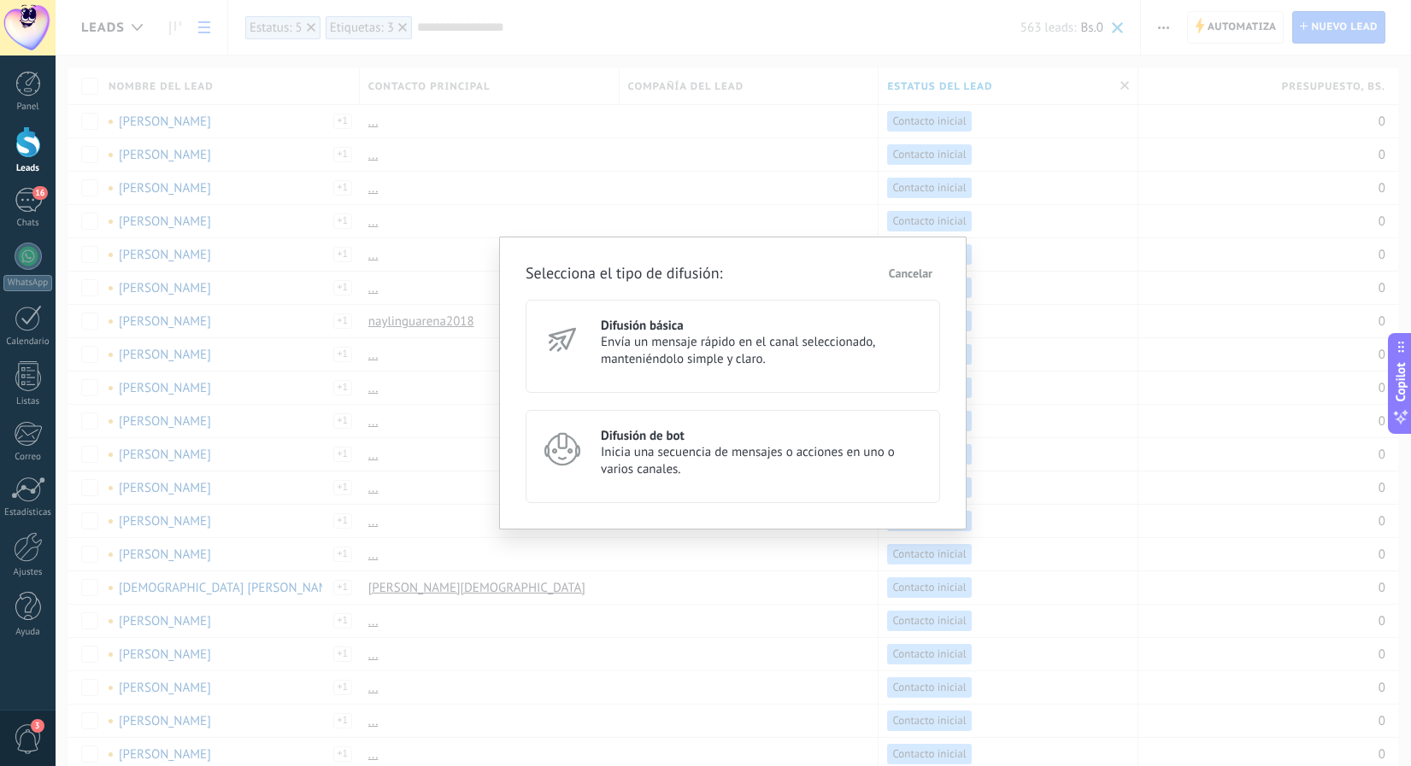
click at [638, 461] on span "Inicia una secuencia de mensajes o acciones en uno o varios canales." at bounding box center [763, 461] width 324 height 34
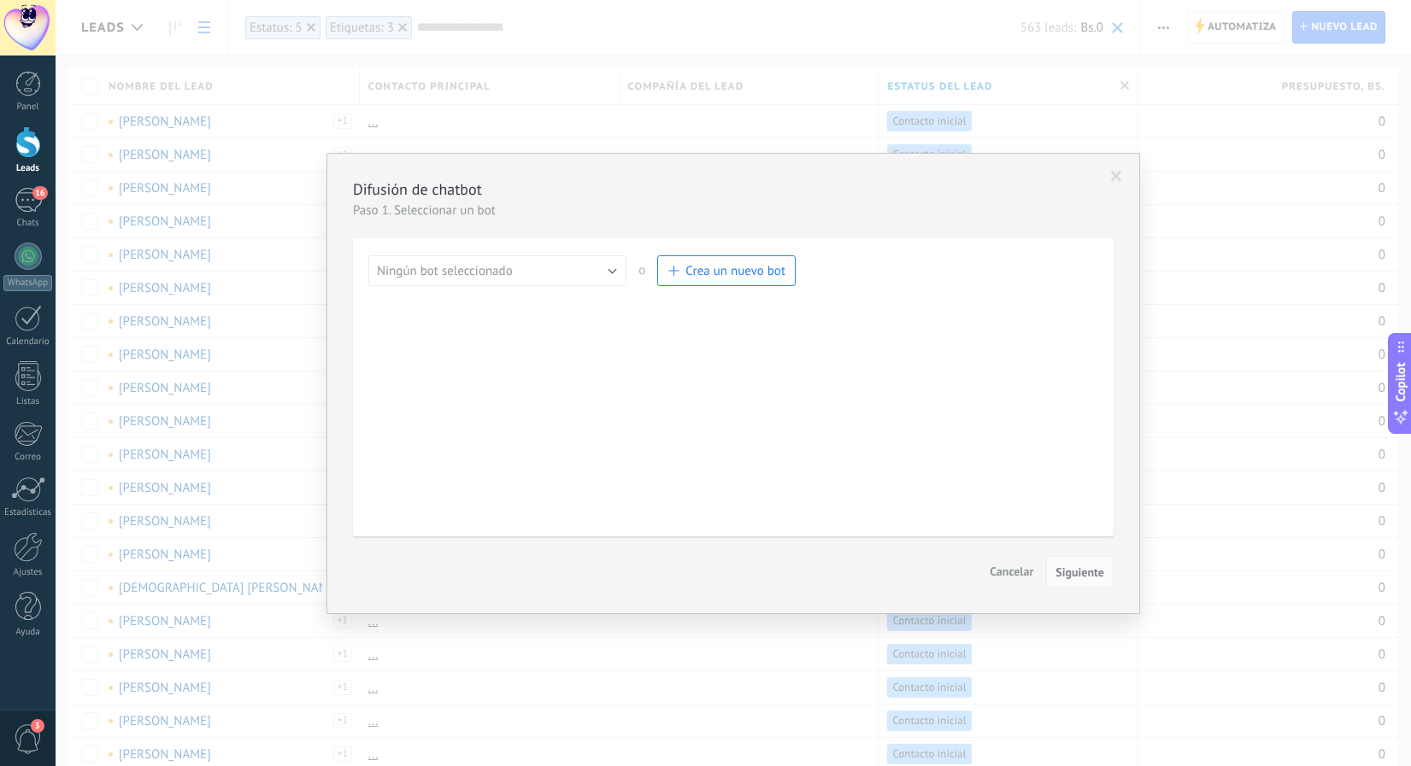
click at [547, 265] on button "Ningún bot seleccionado" at bounding box center [497, 270] width 258 height 31
click at [522, 291] on li "Neuro" at bounding box center [491, 299] width 267 height 29
click at [1086, 578] on span "Siguiente" at bounding box center [1079, 572] width 49 height 12
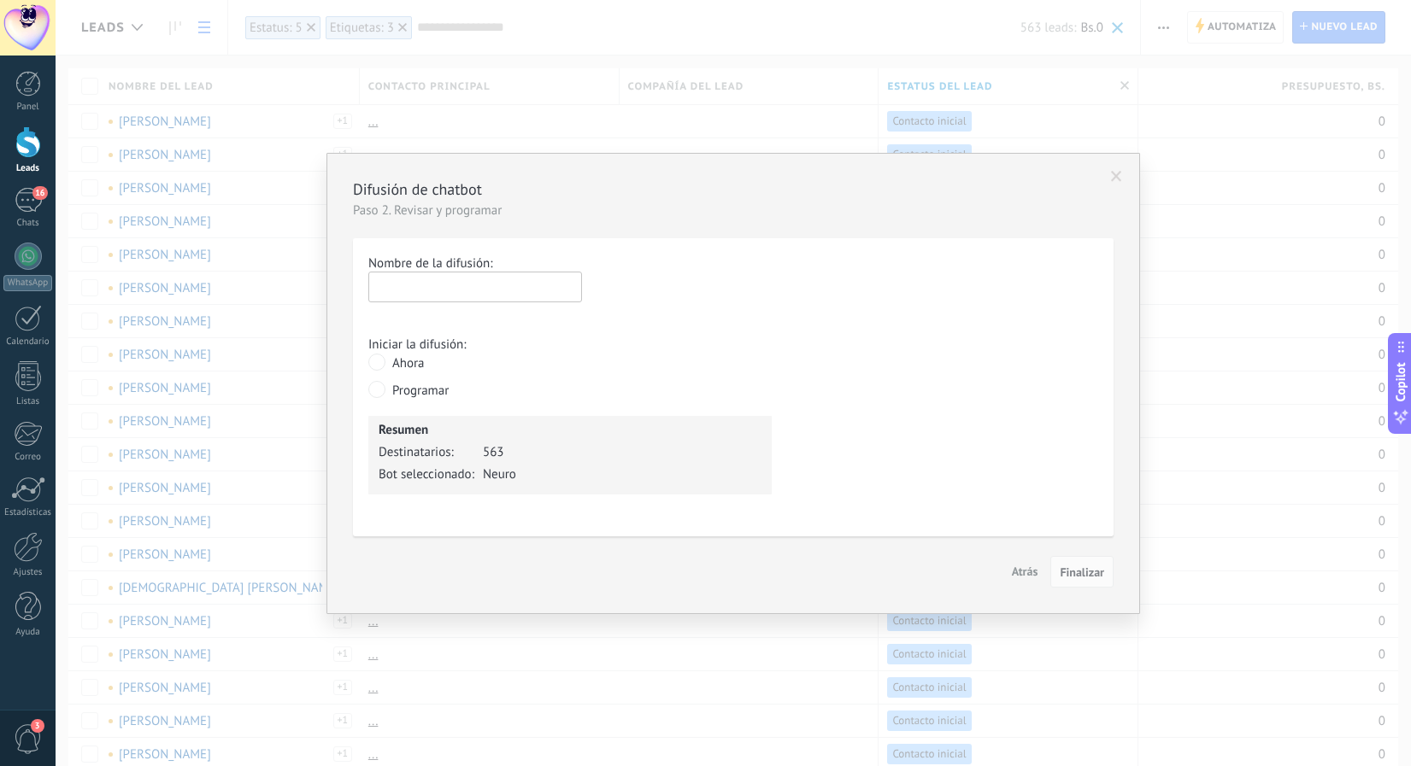
click at [511, 283] on input "text" at bounding box center [475, 287] width 214 height 31
type input "*****"
click at [1099, 578] on span "Finalizar" at bounding box center [1081, 572] width 44 height 12
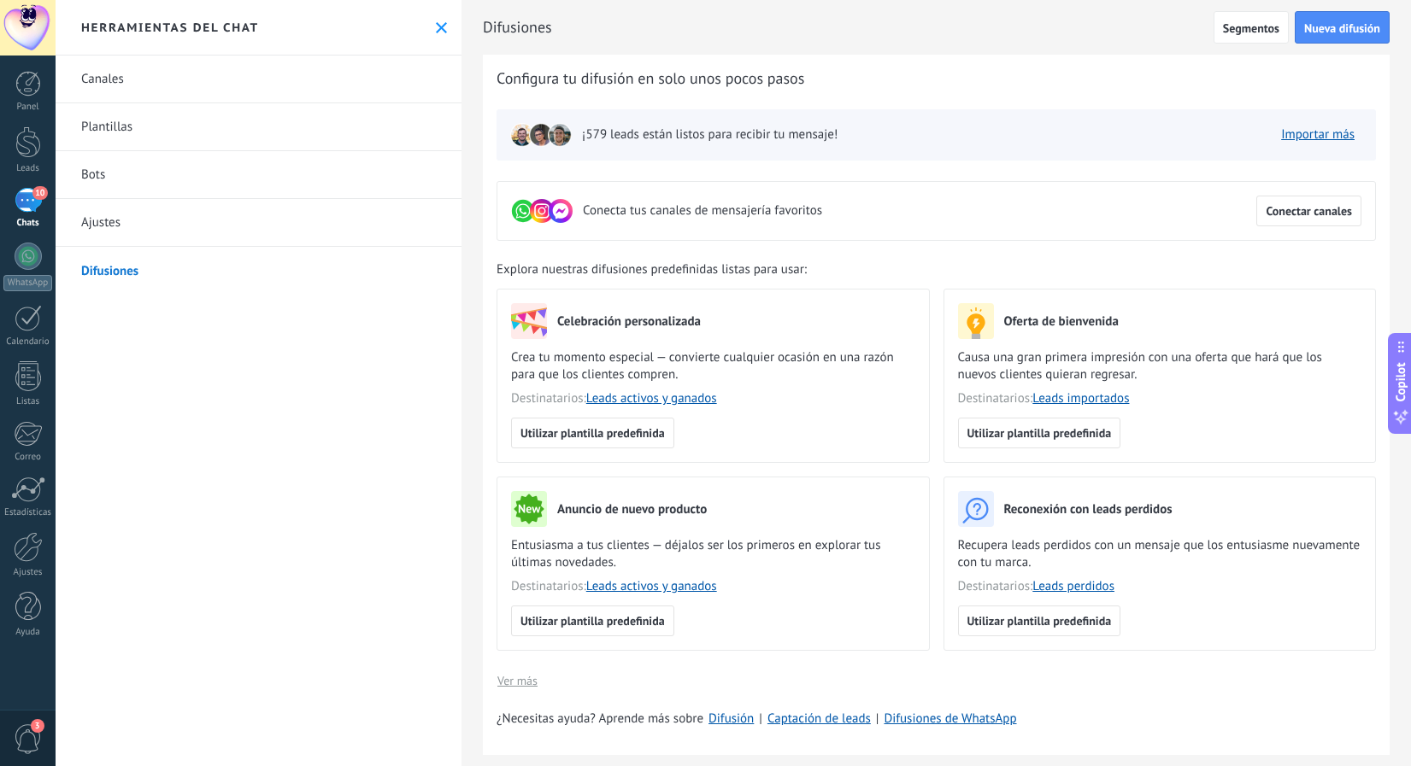
click at [26, 202] on div "10" at bounding box center [28, 200] width 27 height 25
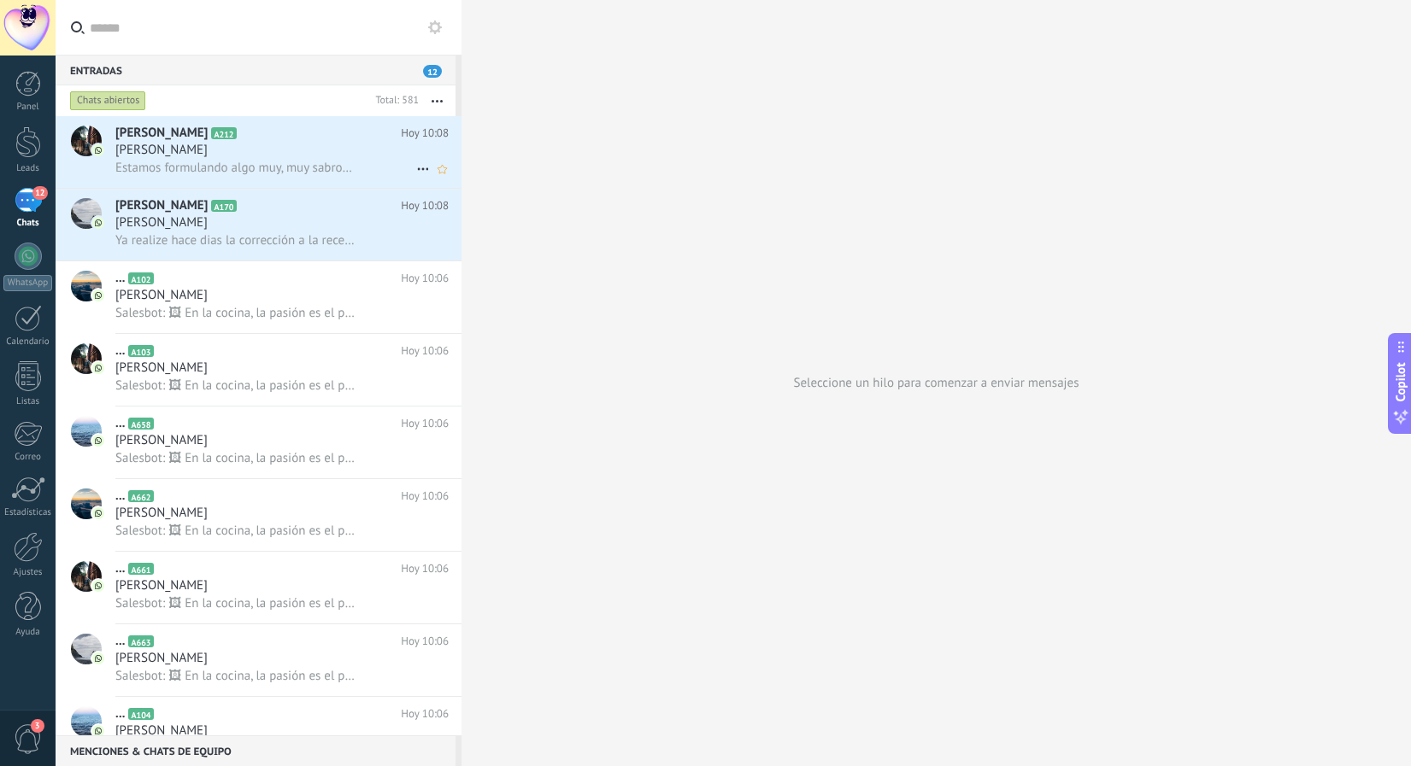
click at [249, 165] on span "Estamos formulando algo muy, muy sabroso 💖💖💖" at bounding box center [234, 168] width 239 height 16
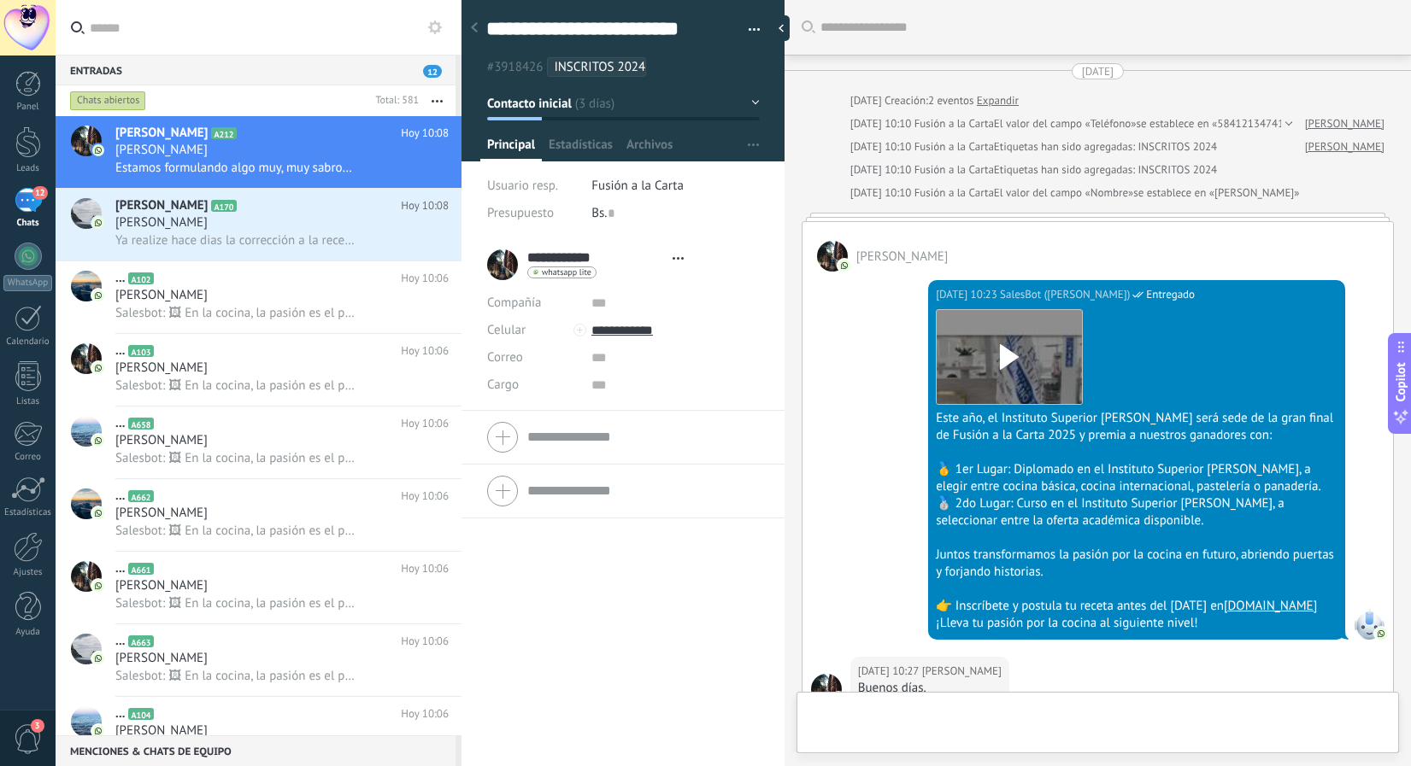
type textarea "**********"
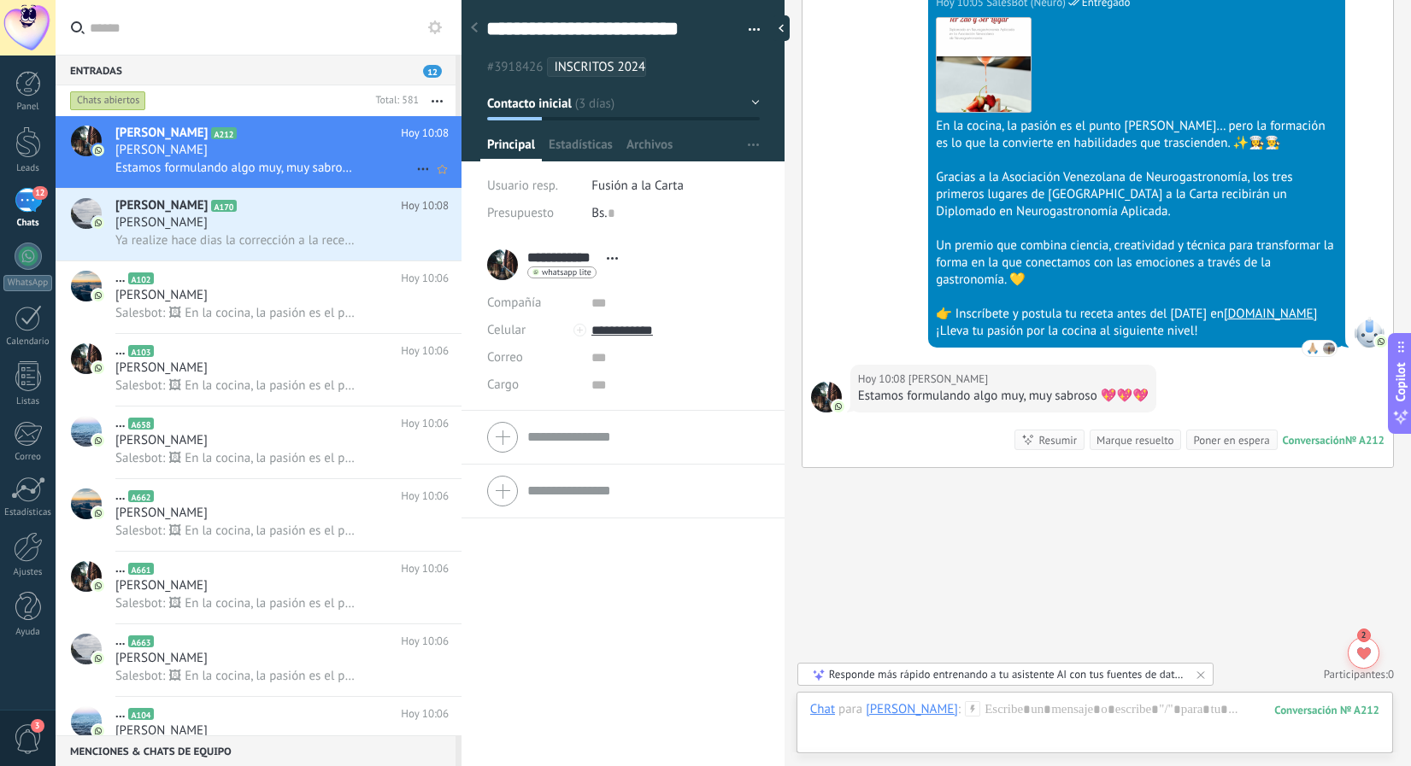
scroll to position [1483, 0]
